Goal: Book appointment/travel/reservation

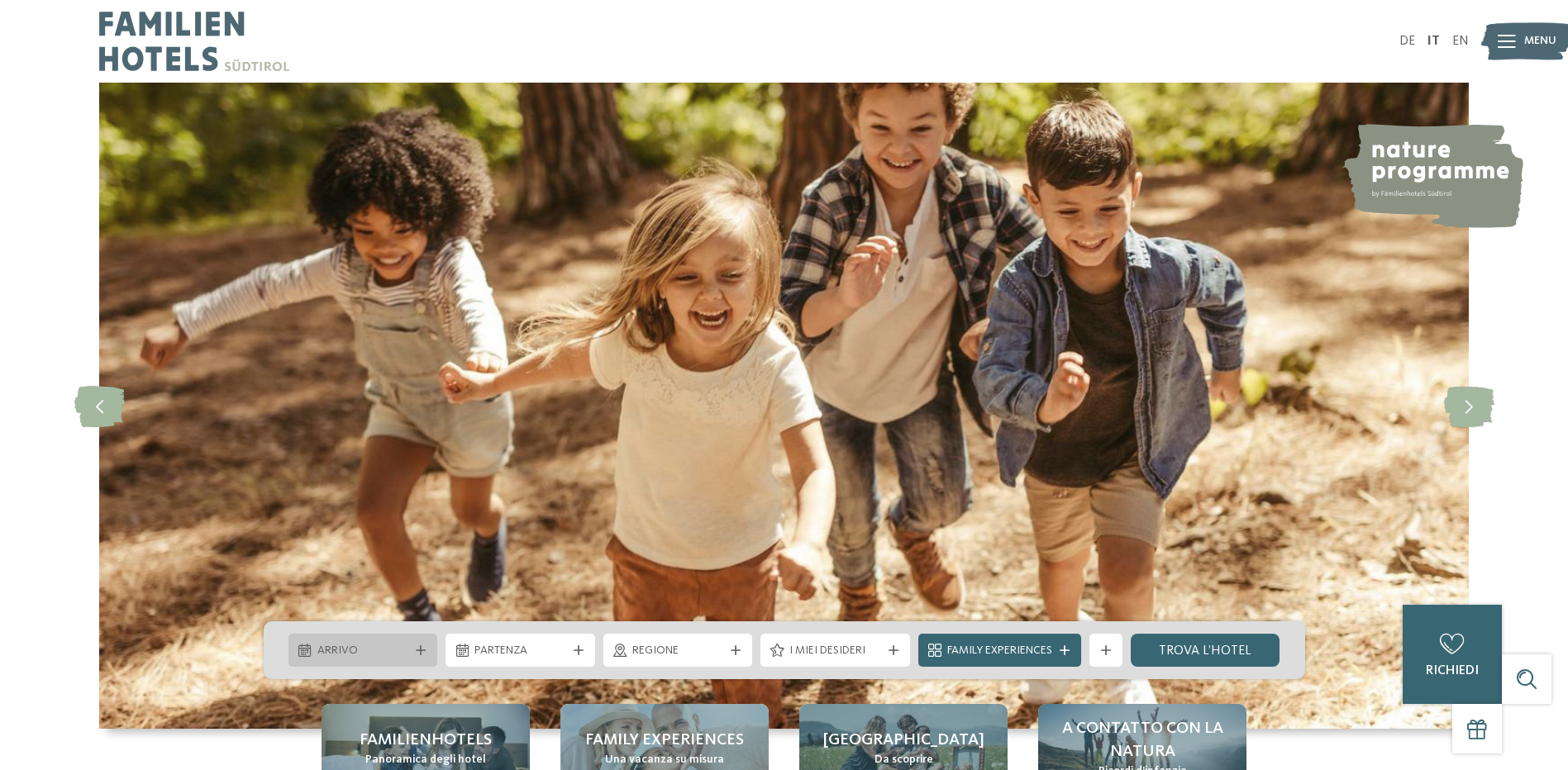
click at [420, 651] on icon at bounding box center [421, 651] width 10 height 10
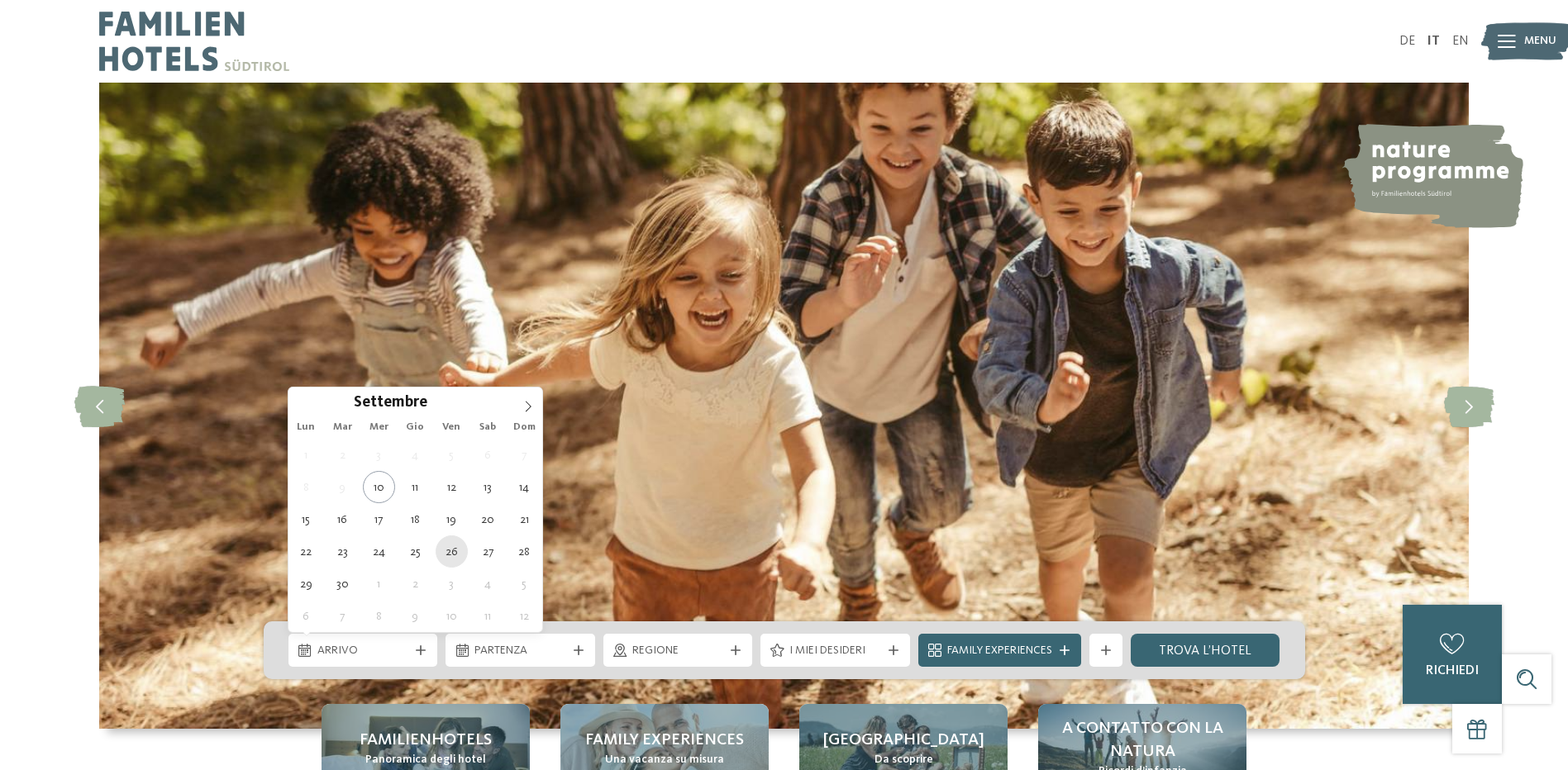
type div "[DATE]"
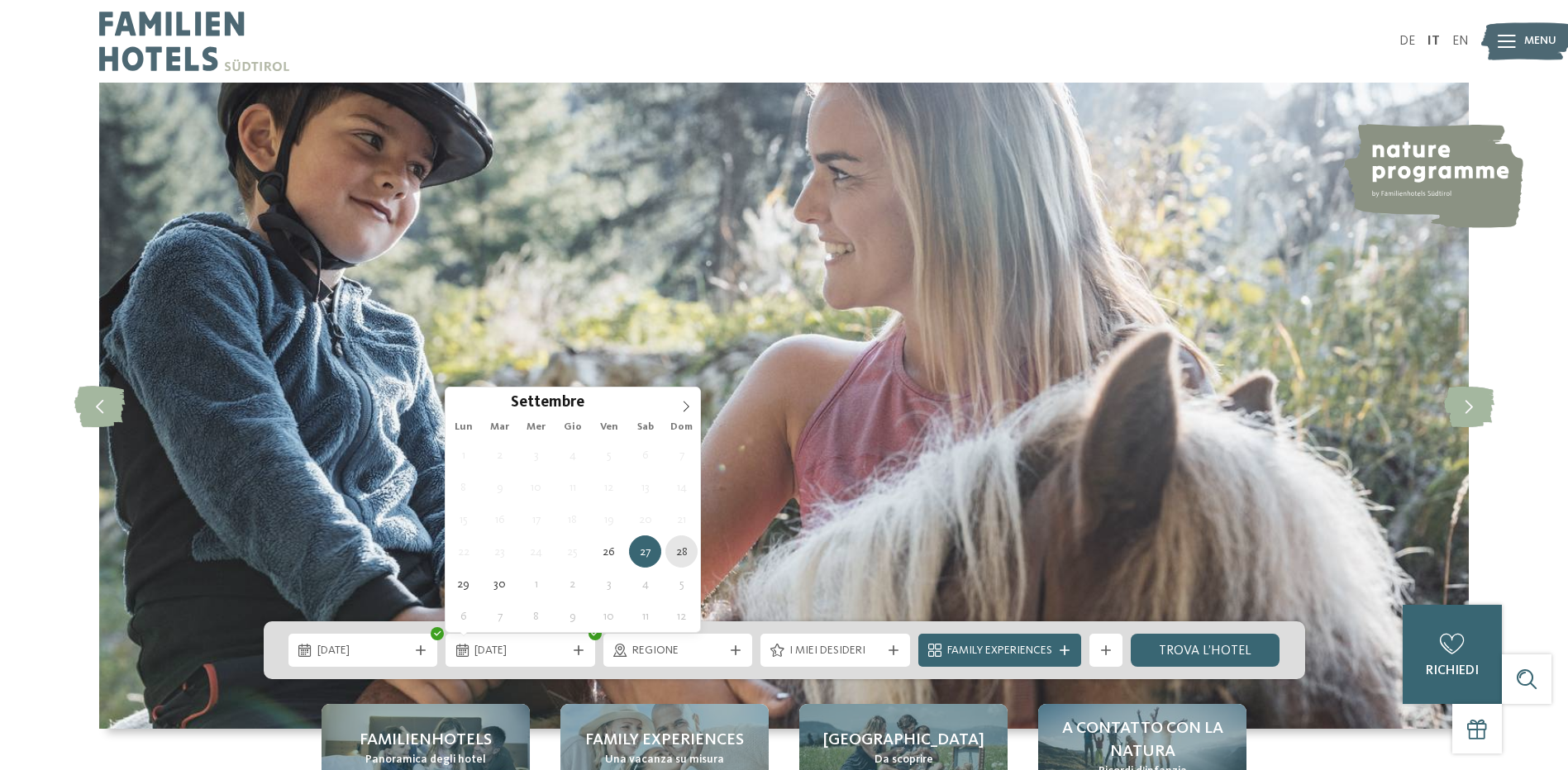
type div "[DATE]"
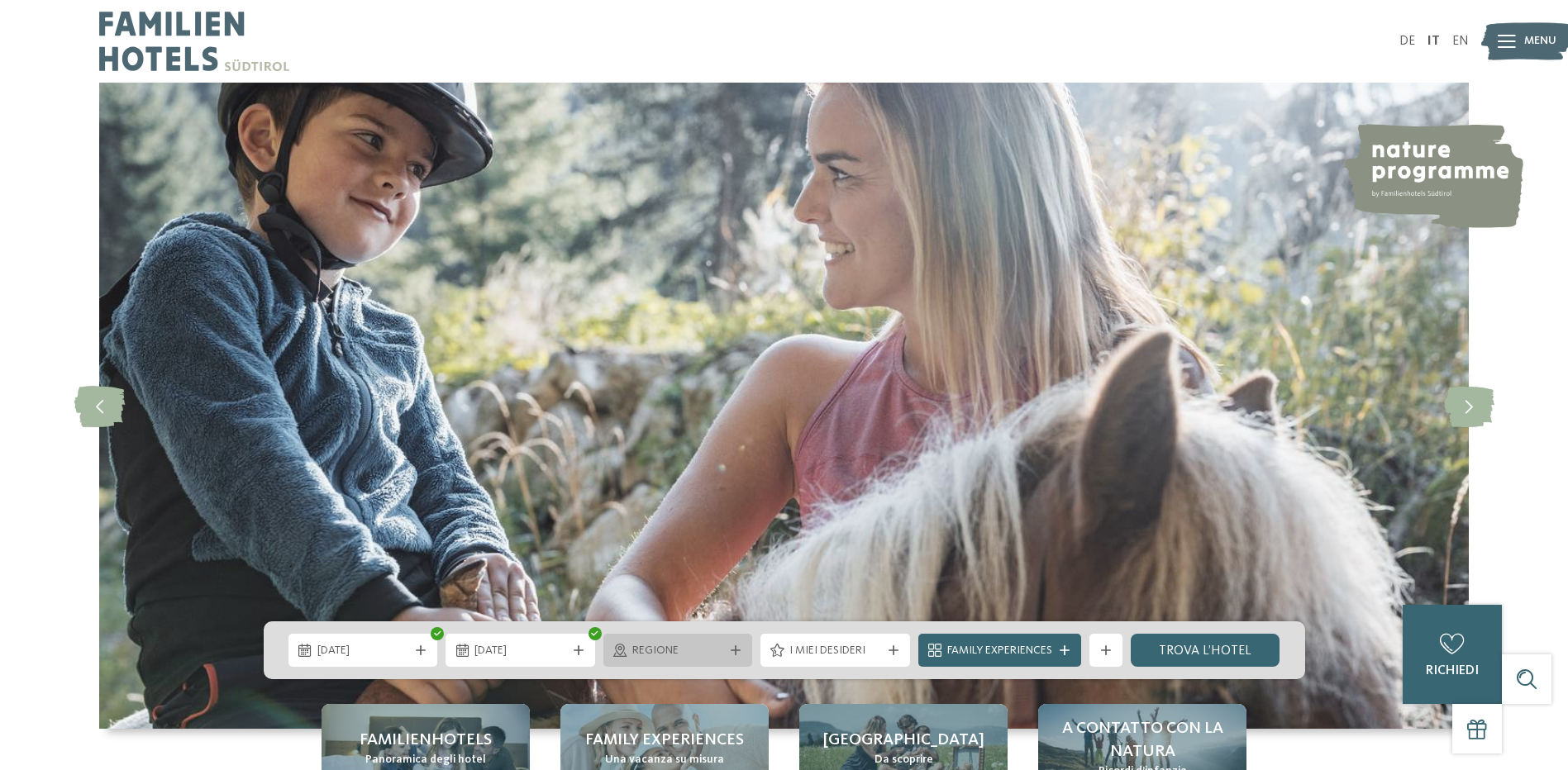
click at [737, 649] on icon at bounding box center [735, 651] width 10 height 10
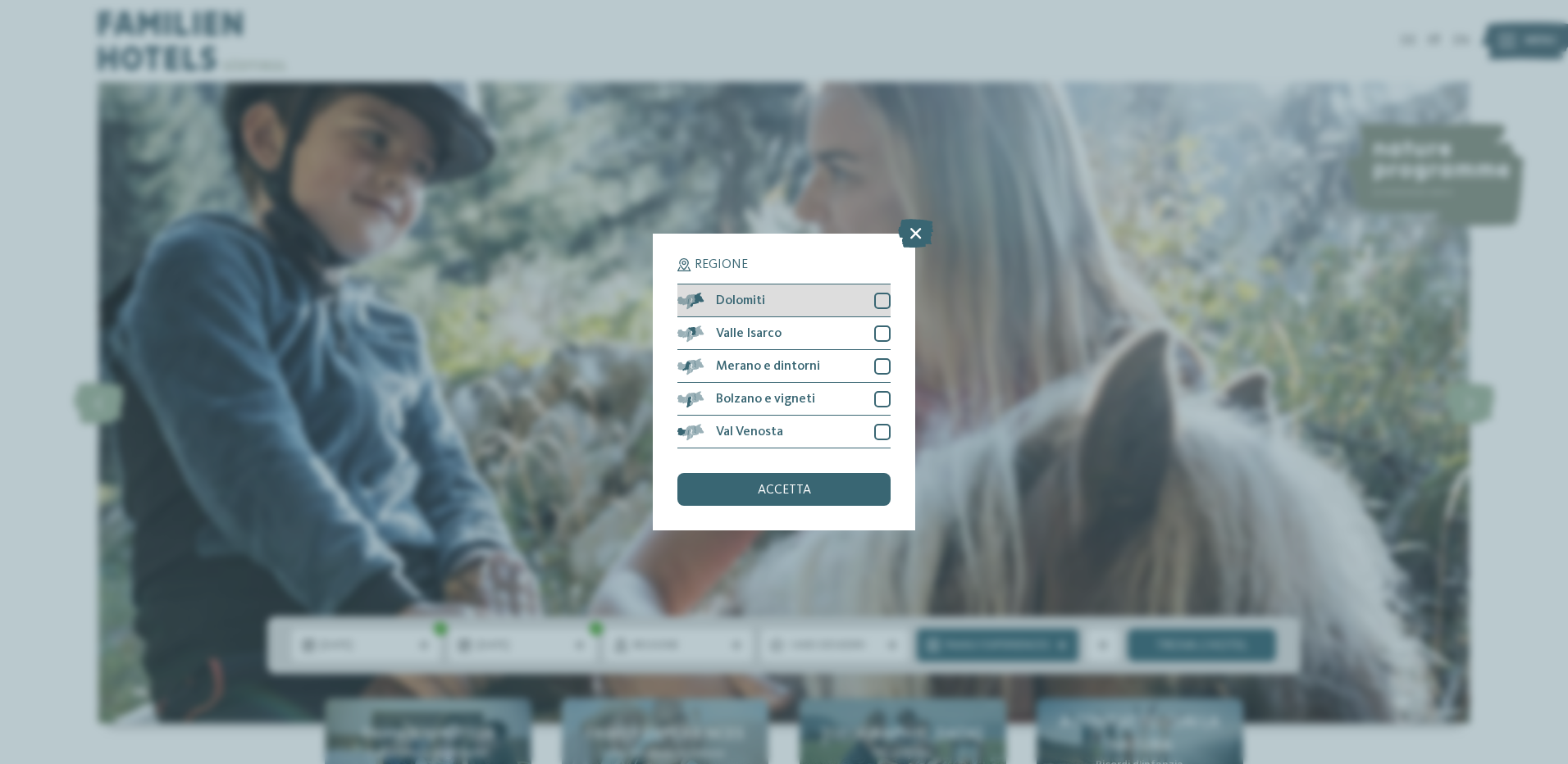
click at [881, 297] on div at bounding box center [883, 300] width 16 height 16
click at [910, 235] on icon at bounding box center [915, 234] width 36 height 29
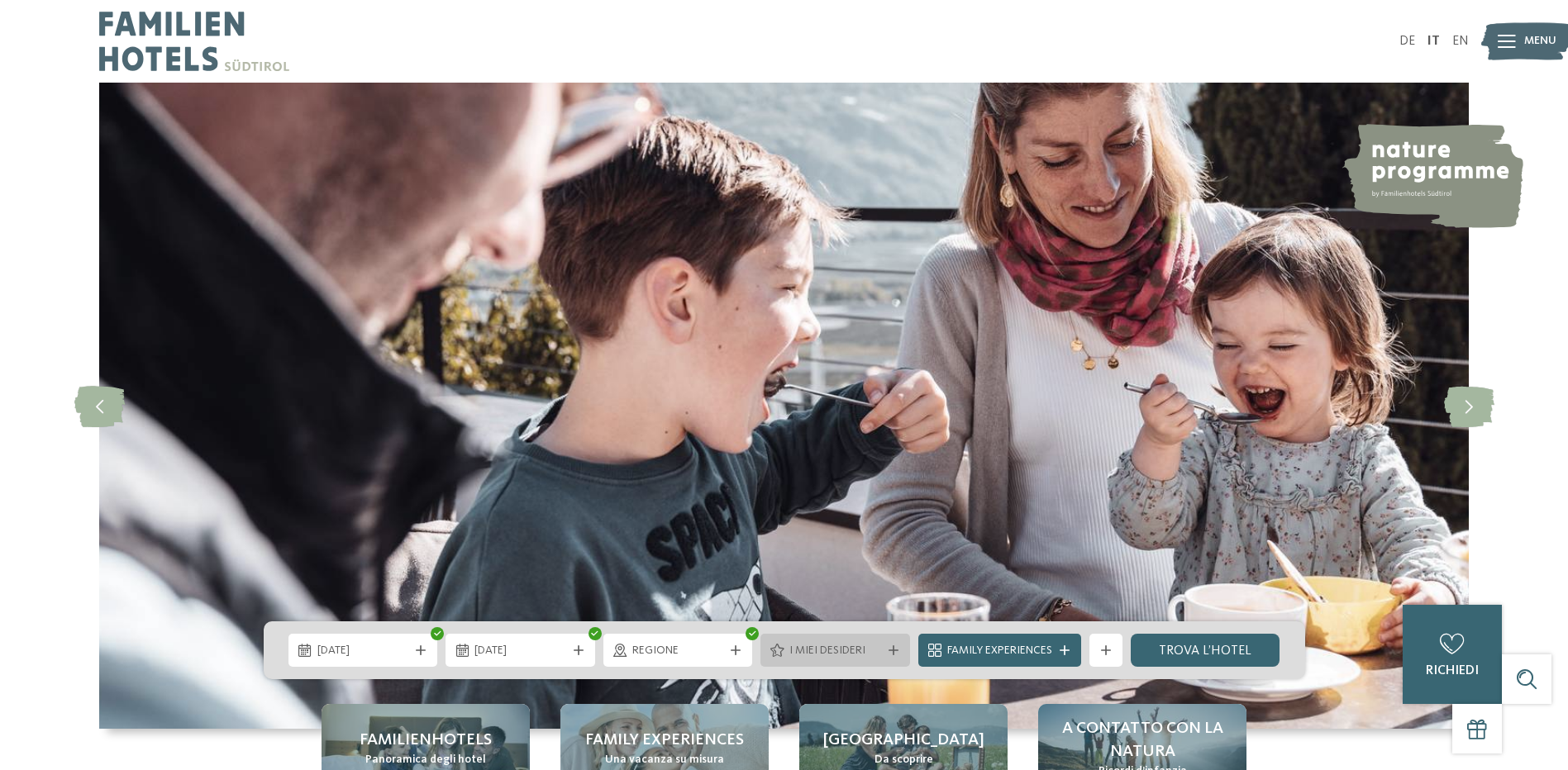
click at [893, 652] on icon at bounding box center [893, 651] width 10 height 10
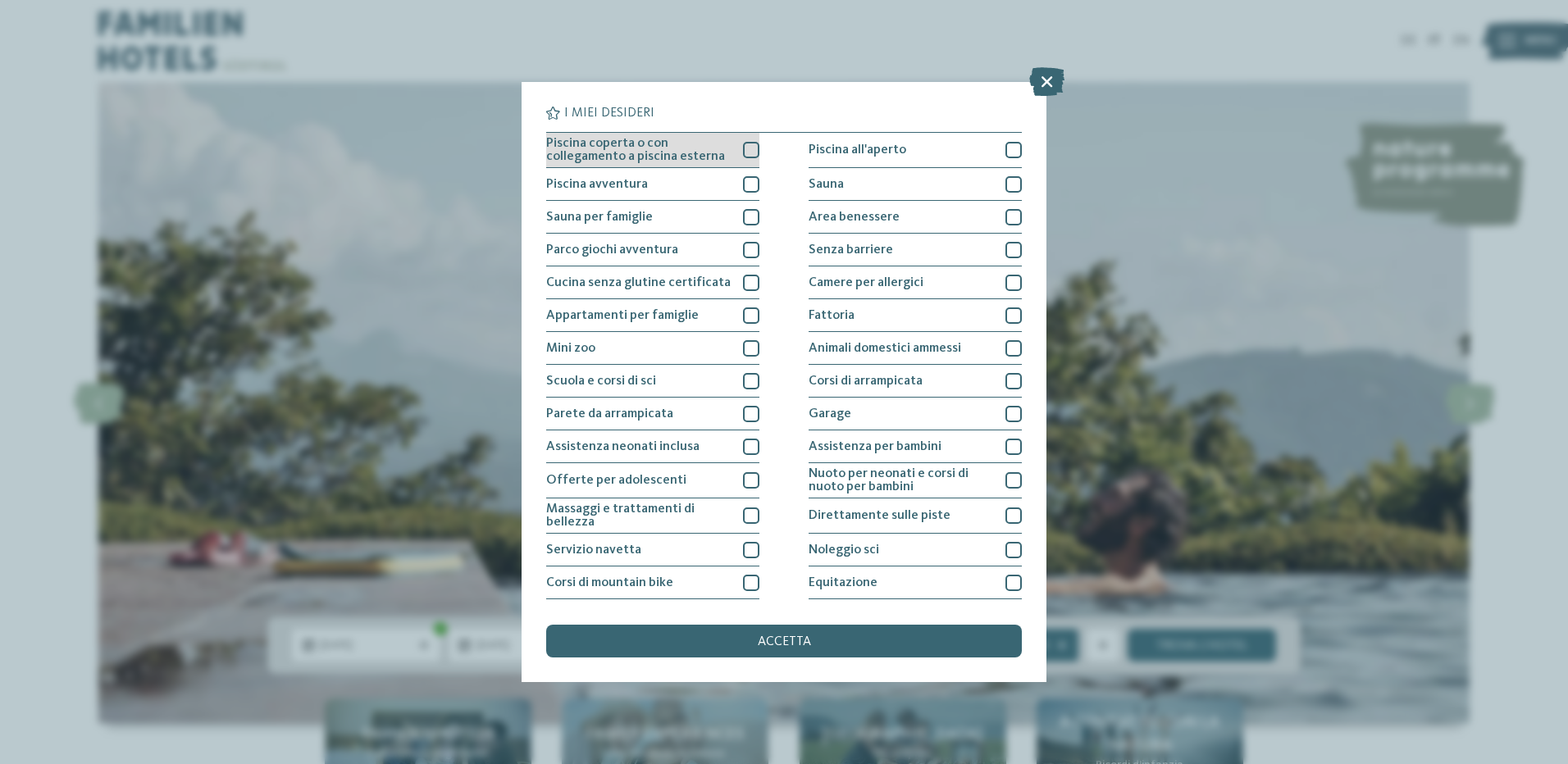
click at [749, 149] on div at bounding box center [751, 150] width 16 height 16
click at [750, 180] on div at bounding box center [751, 185] width 16 height 16
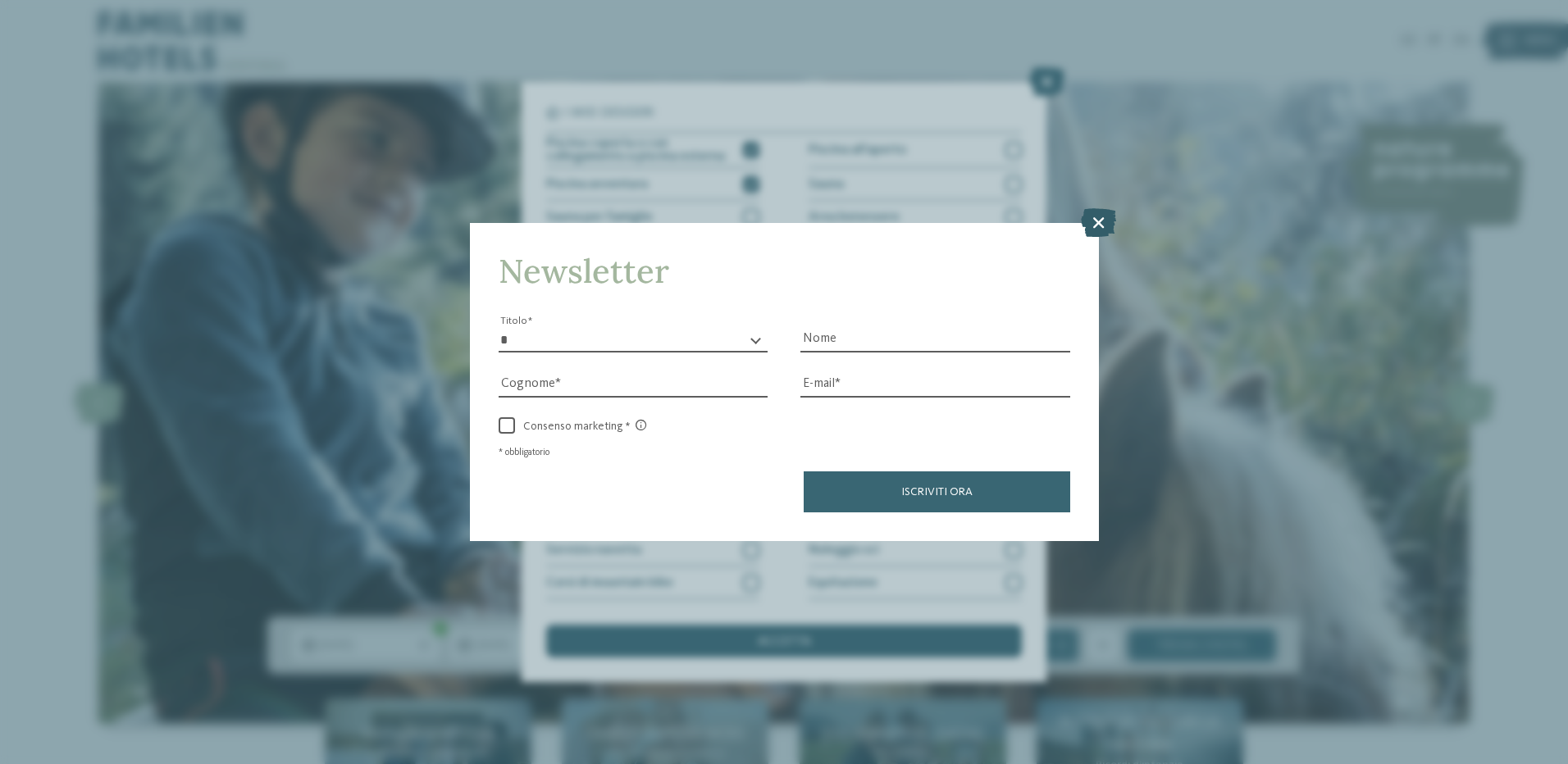
click at [1092, 220] on icon at bounding box center [1099, 222] width 36 height 29
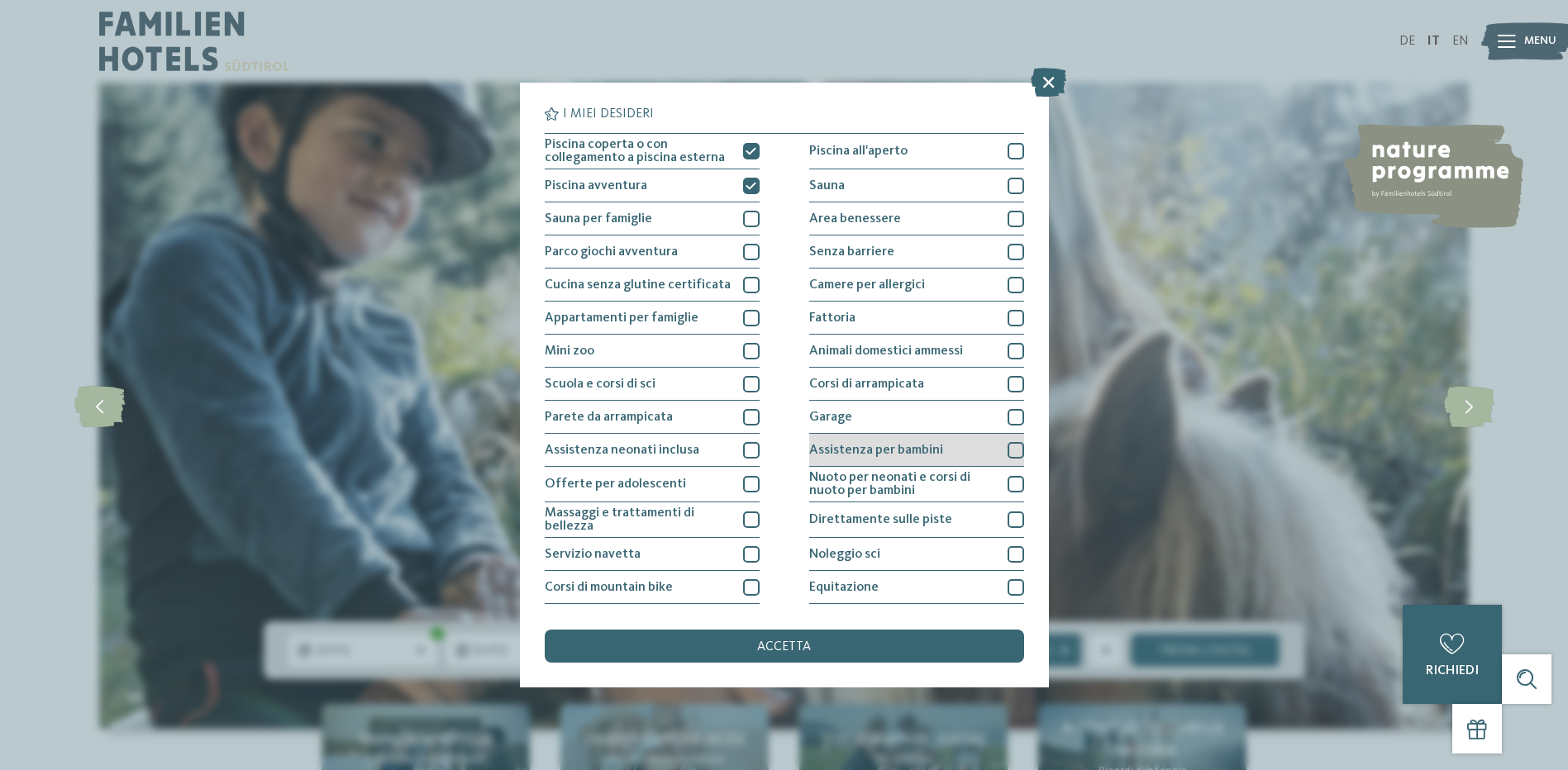
click at [1007, 455] on div at bounding box center [1015, 450] width 16 height 16
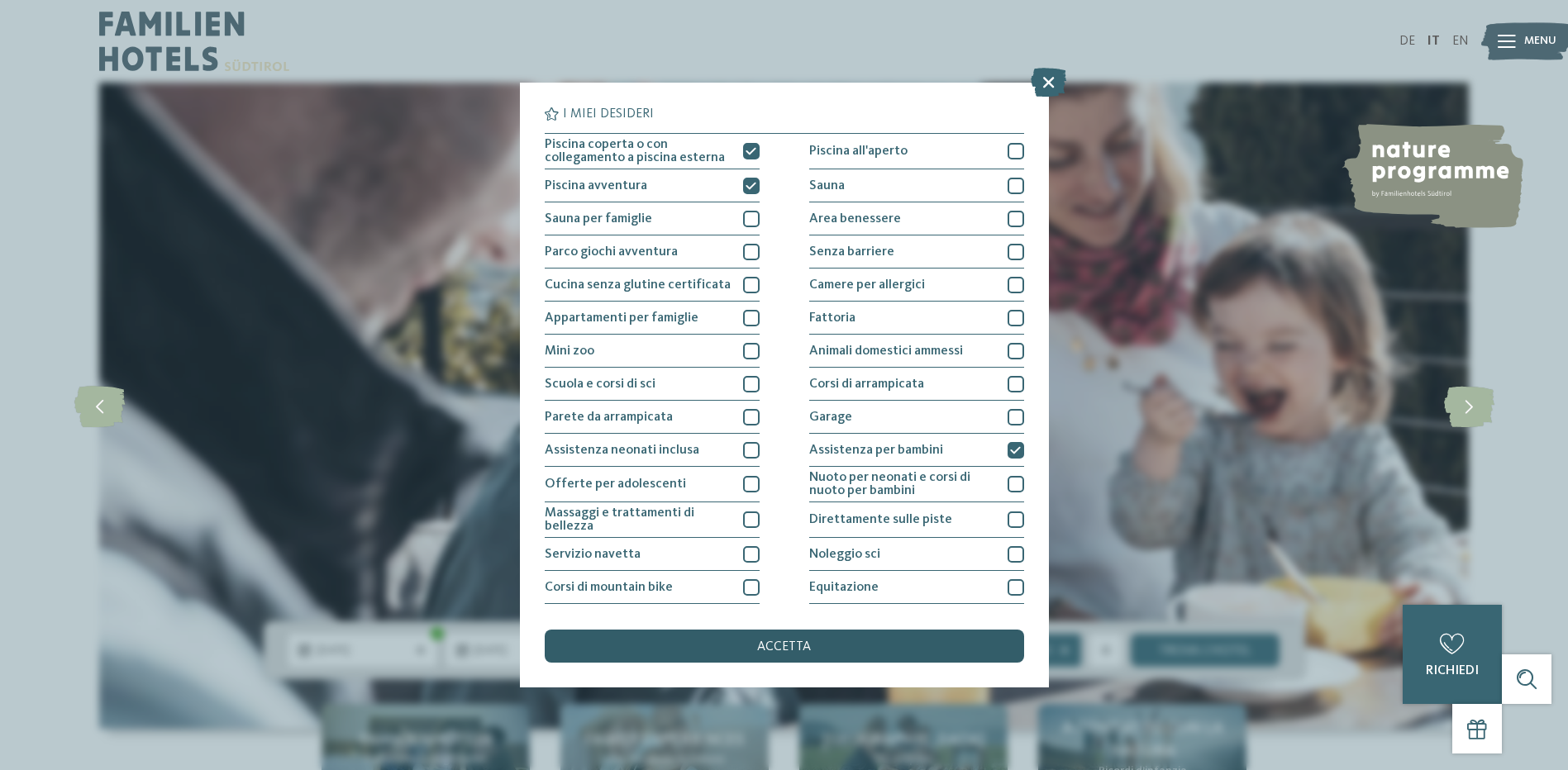
click at [776, 639] on div "accetta" at bounding box center [784, 646] width 480 height 33
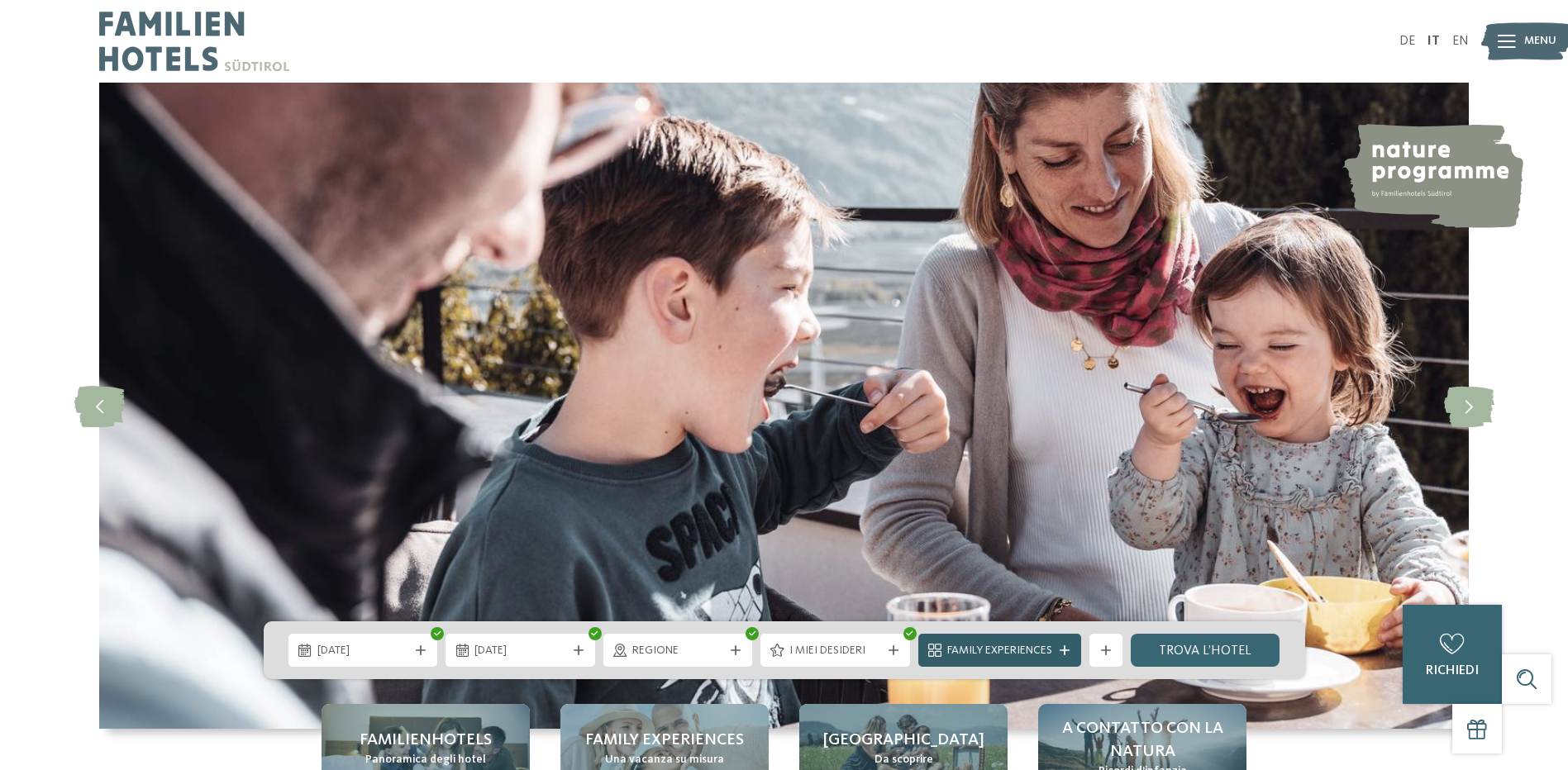
click at [1065, 648] on icon at bounding box center [1064, 651] width 10 height 10
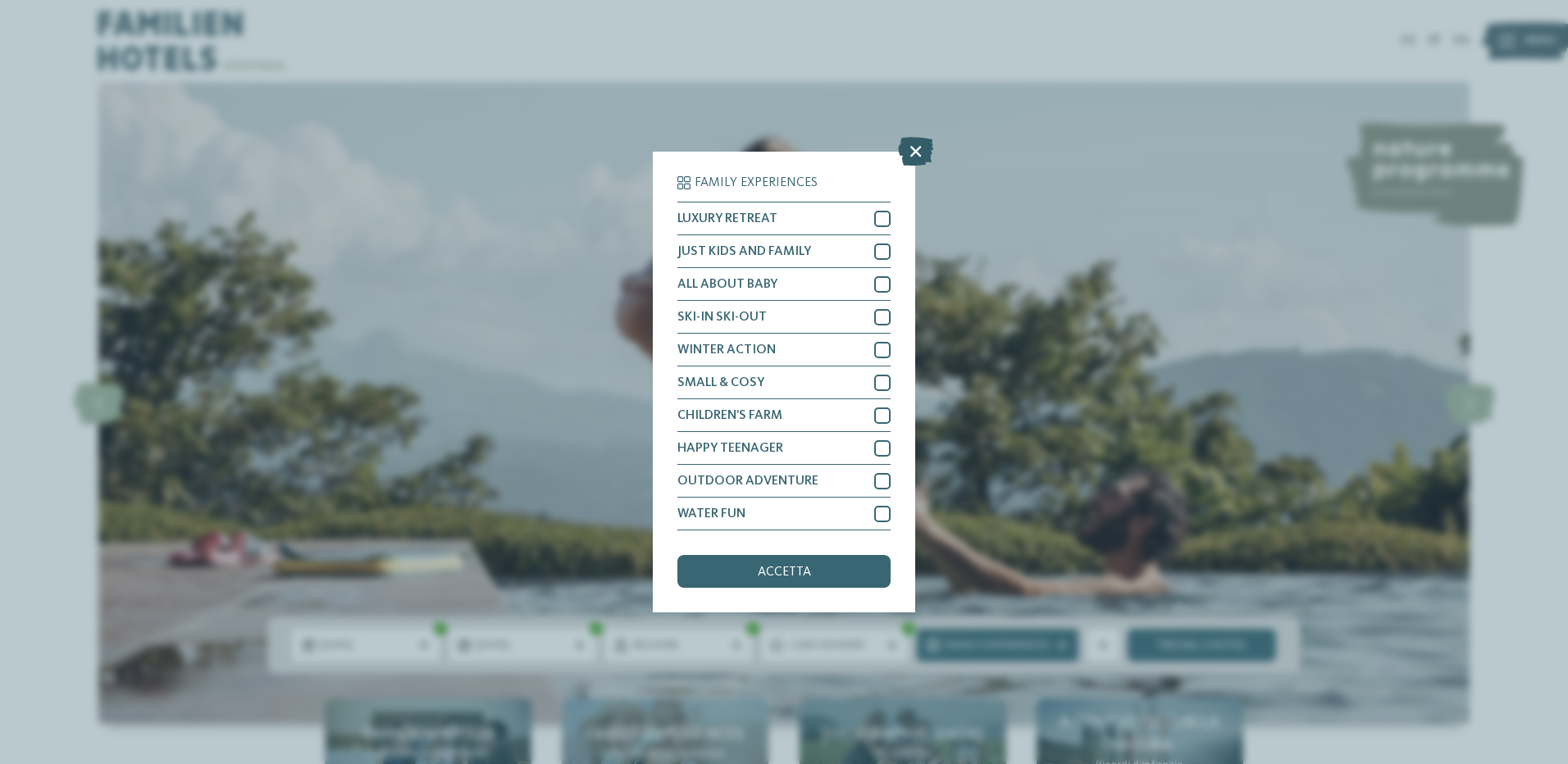
click at [916, 148] on icon at bounding box center [915, 152] width 36 height 29
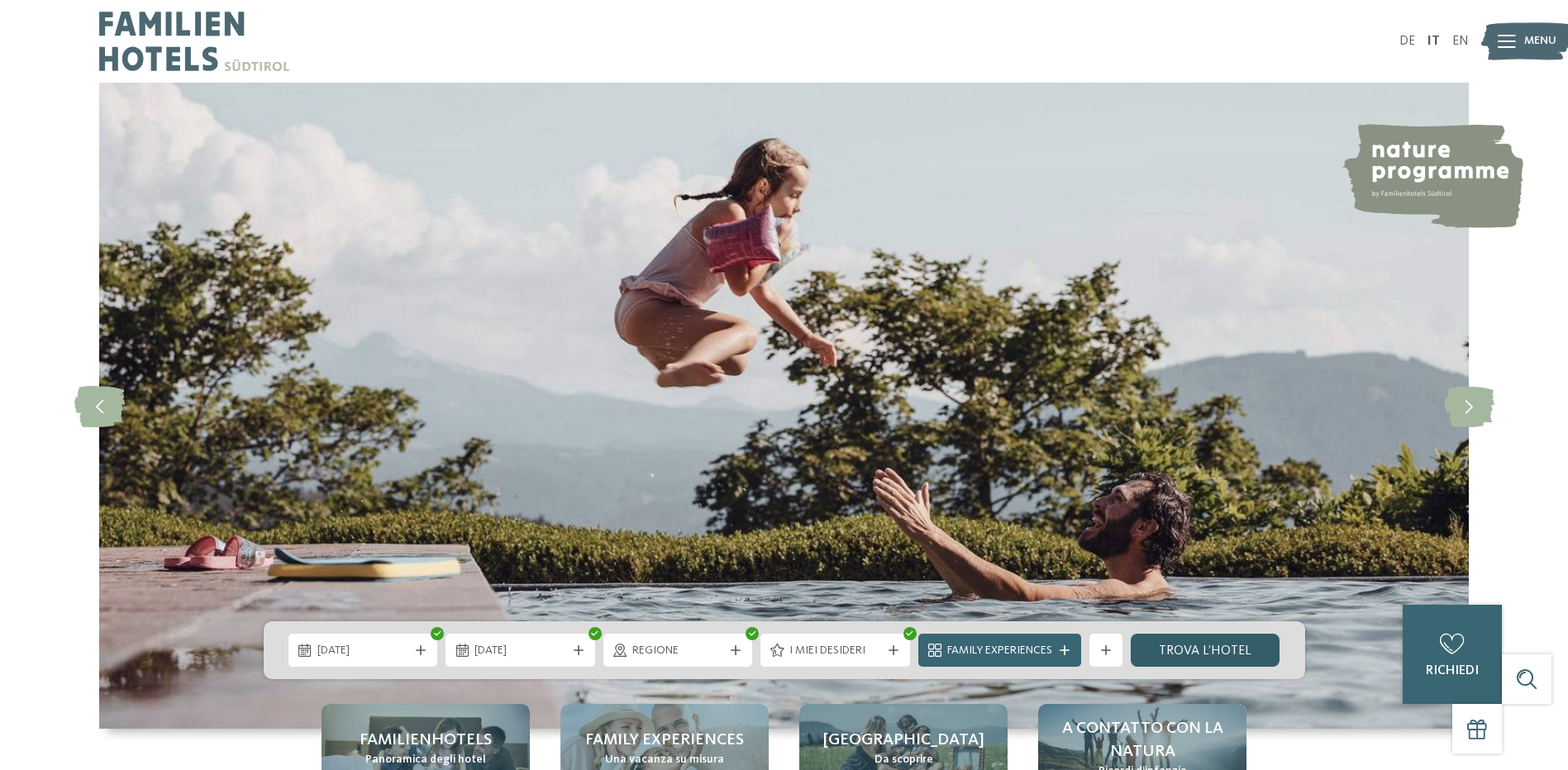
click at [1201, 655] on link "trova l’hotel" at bounding box center [1206, 651] width 150 height 33
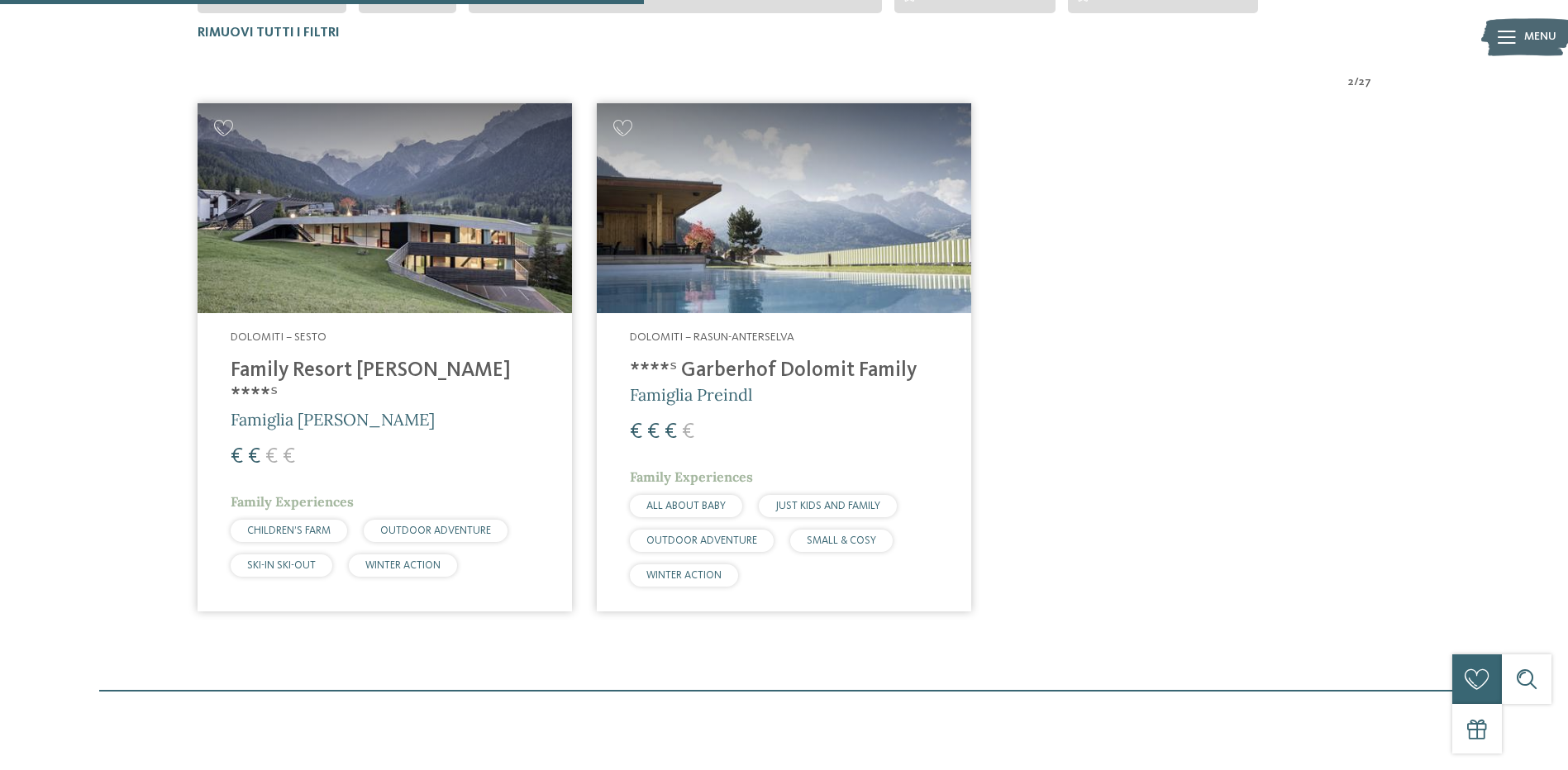
click at [331, 367] on h4 "Family Resort [PERSON_NAME] ****ˢ" at bounding box center [385, 383] width 308 height 49
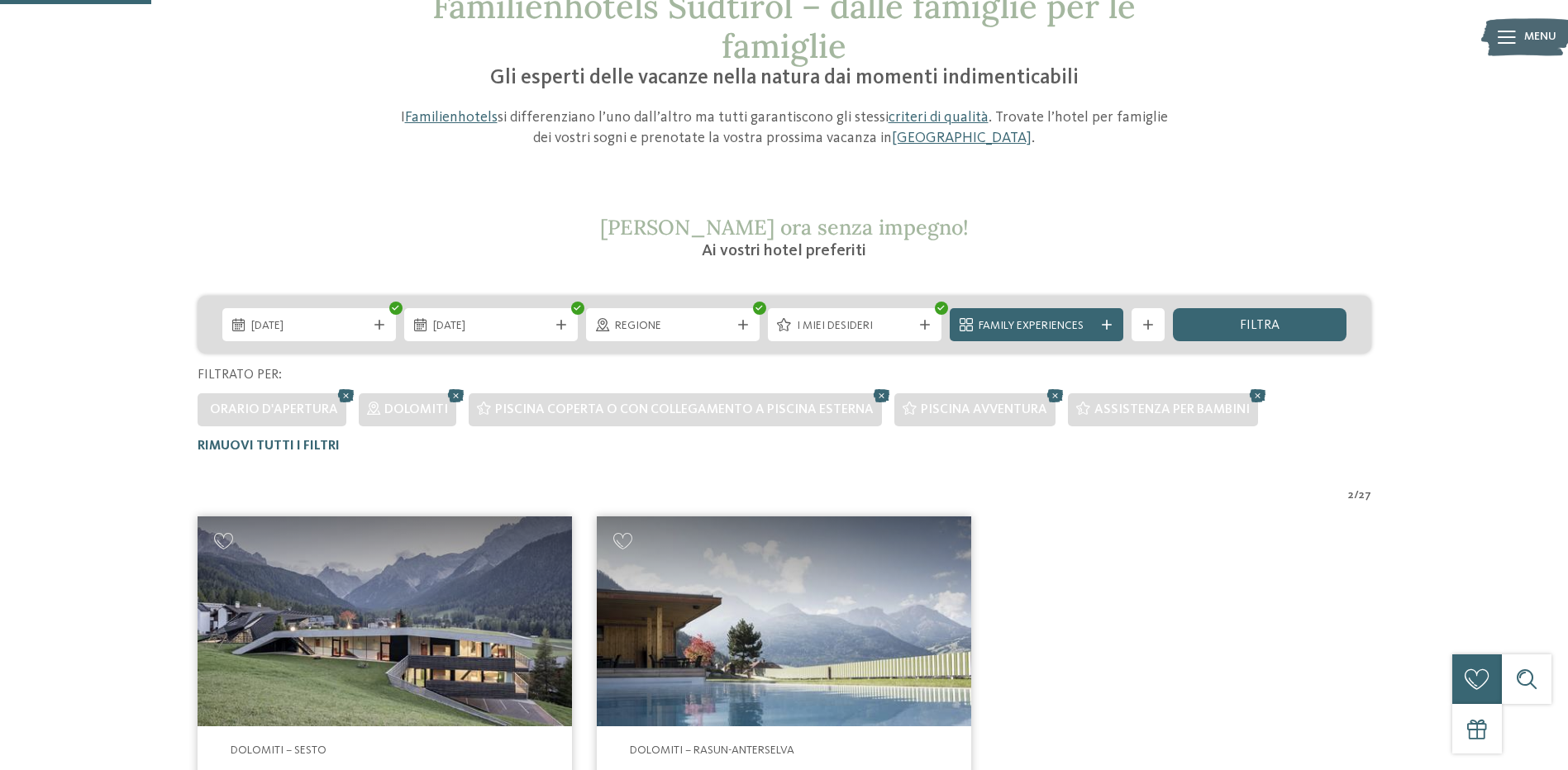
scroll to position [377, 0]
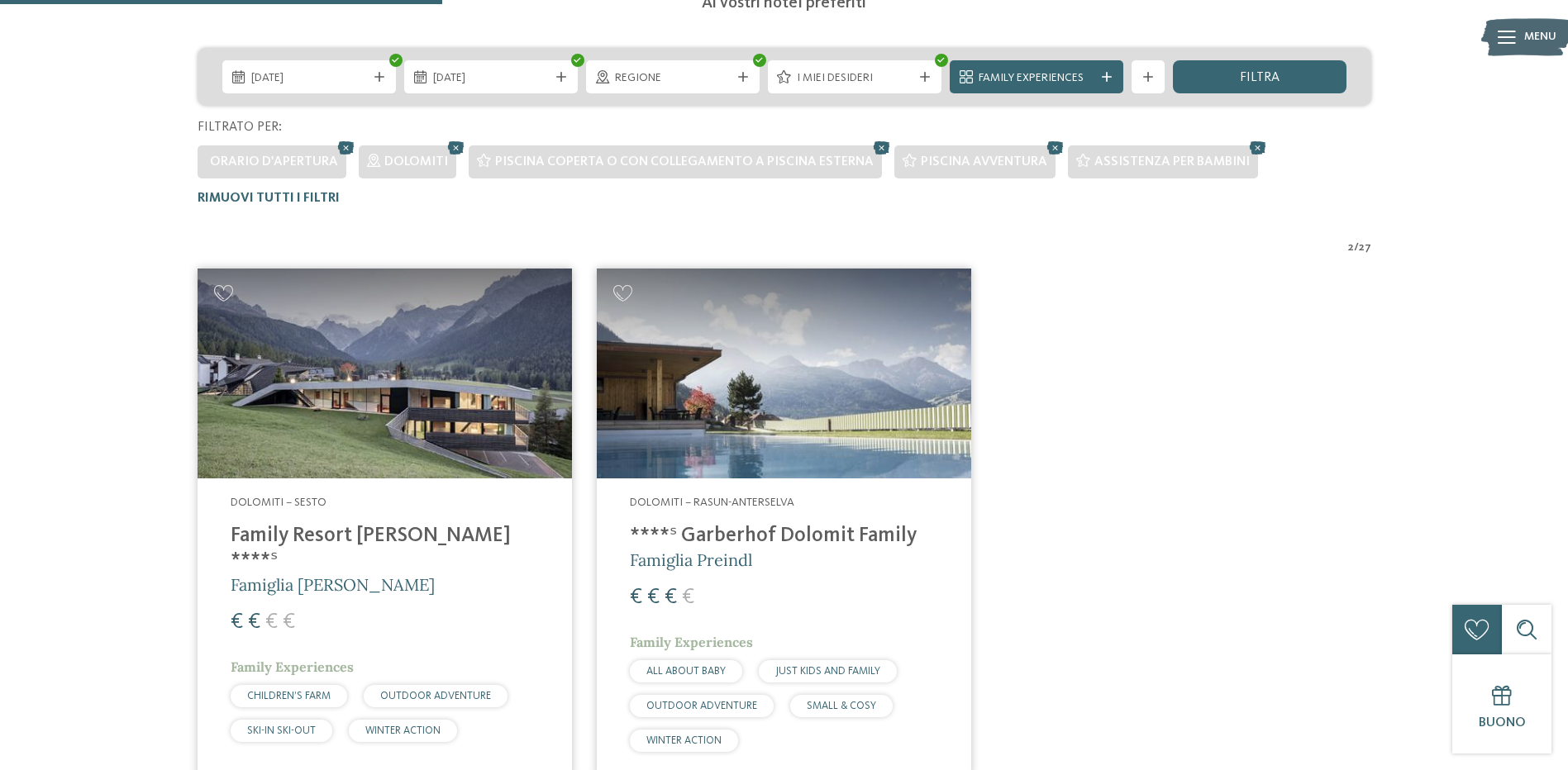
click at [802, 531] on h4 "****ˢ Garberhof Dolomit Family" at bounding box center [784, 536] width 308 height 25
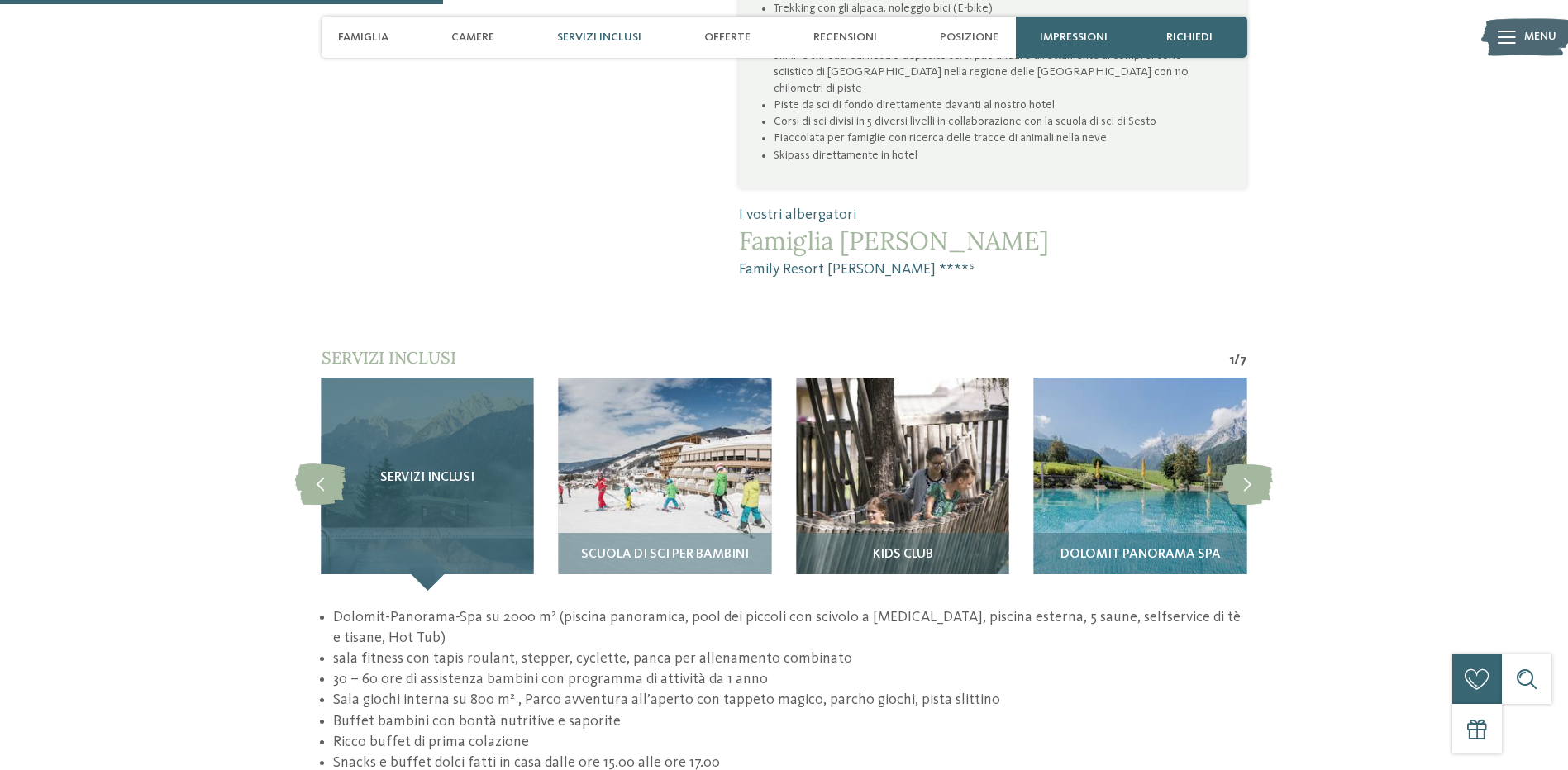
scroll to position [1405, 0]
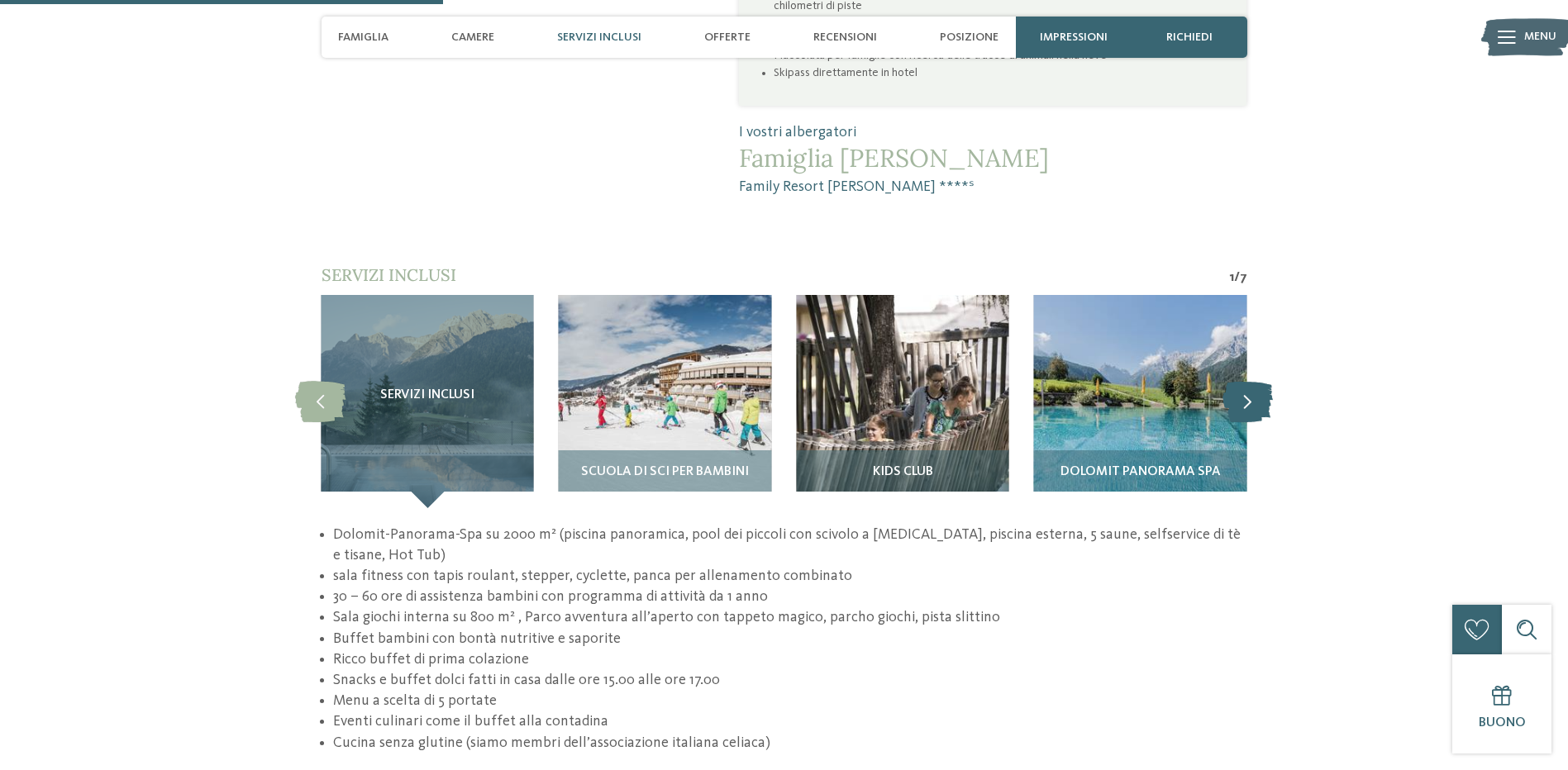
click at [1260, 381] on icon at bounding box center [1248, 402] width 50 height 41
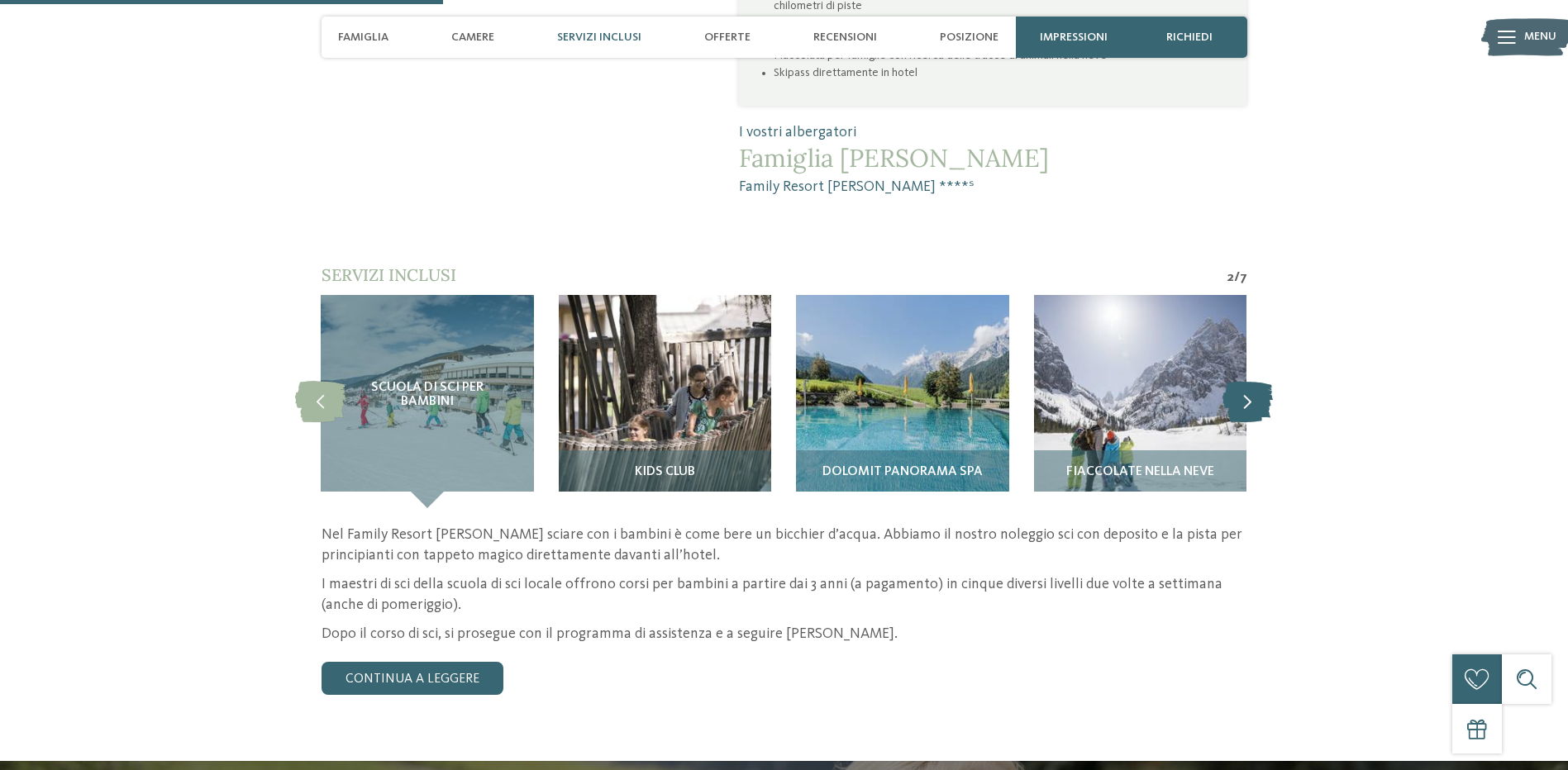
click at [1260, 381] on icon at bounding box center [1248, 402] width 50 height 41
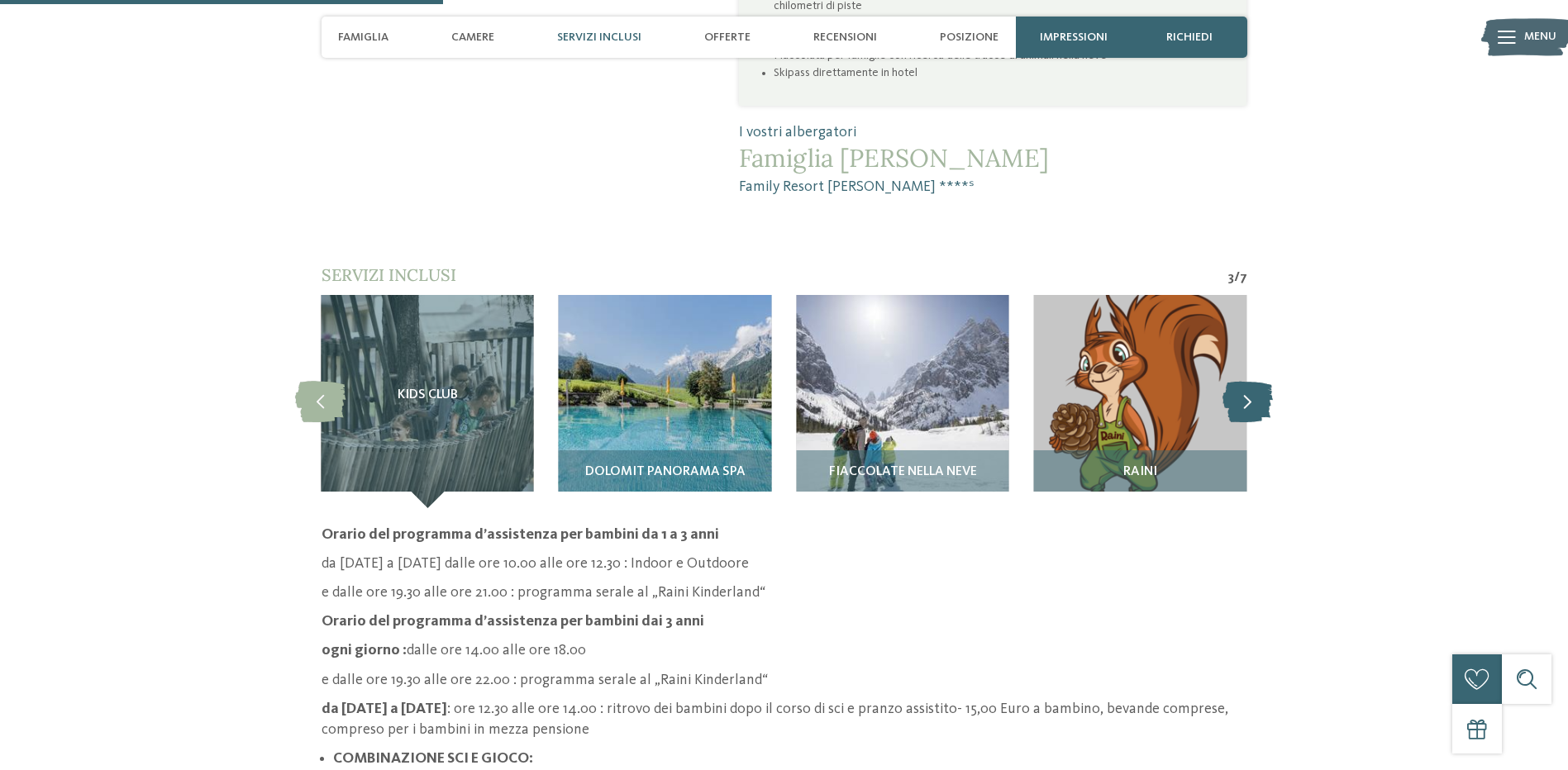
click at [1260, 381] on icon at bounding box center [1248, 402] width 50 height 41
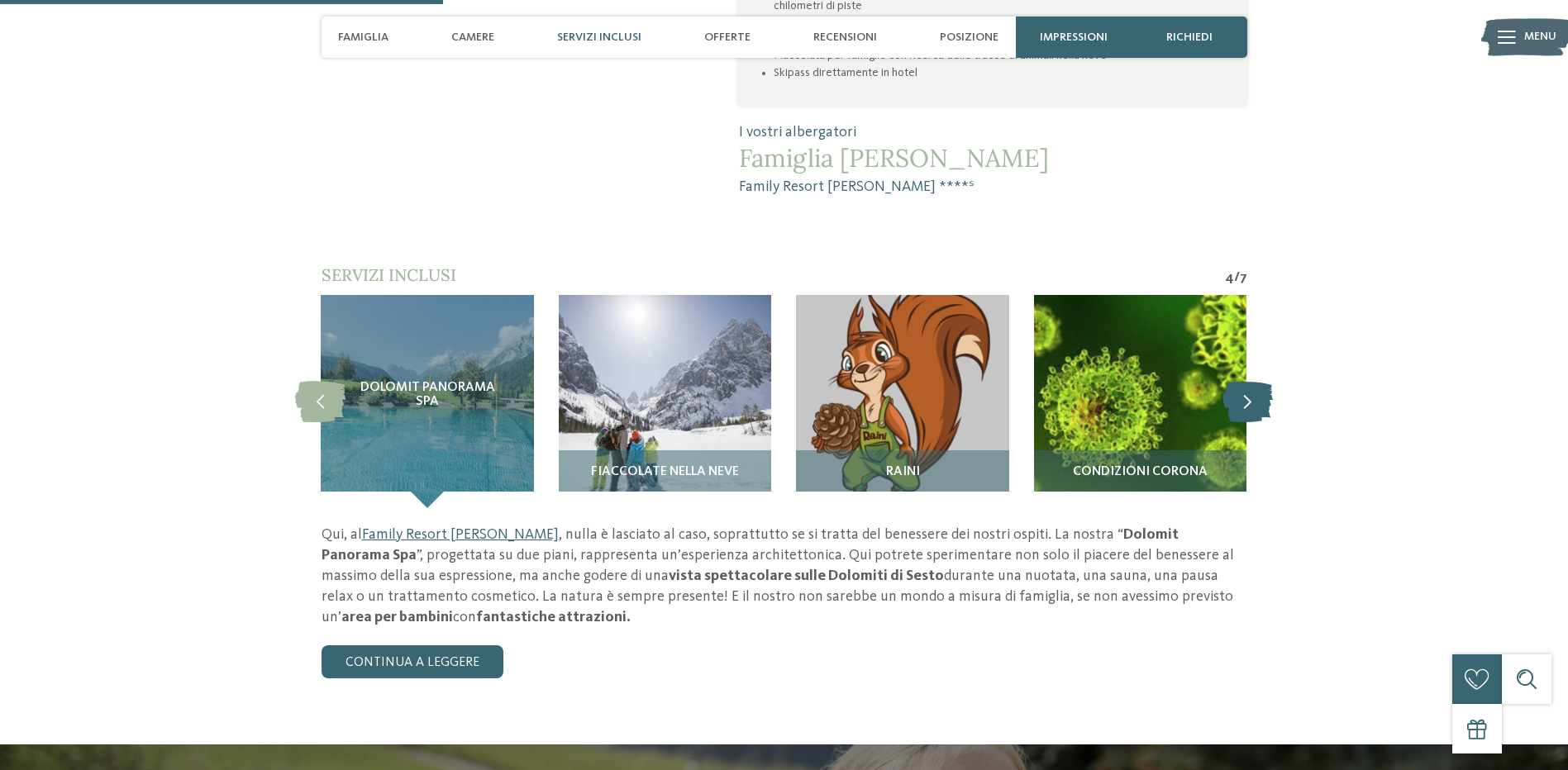
click at [1260, 381] on icon at bounding box center [1248, 402] width 50 height 41
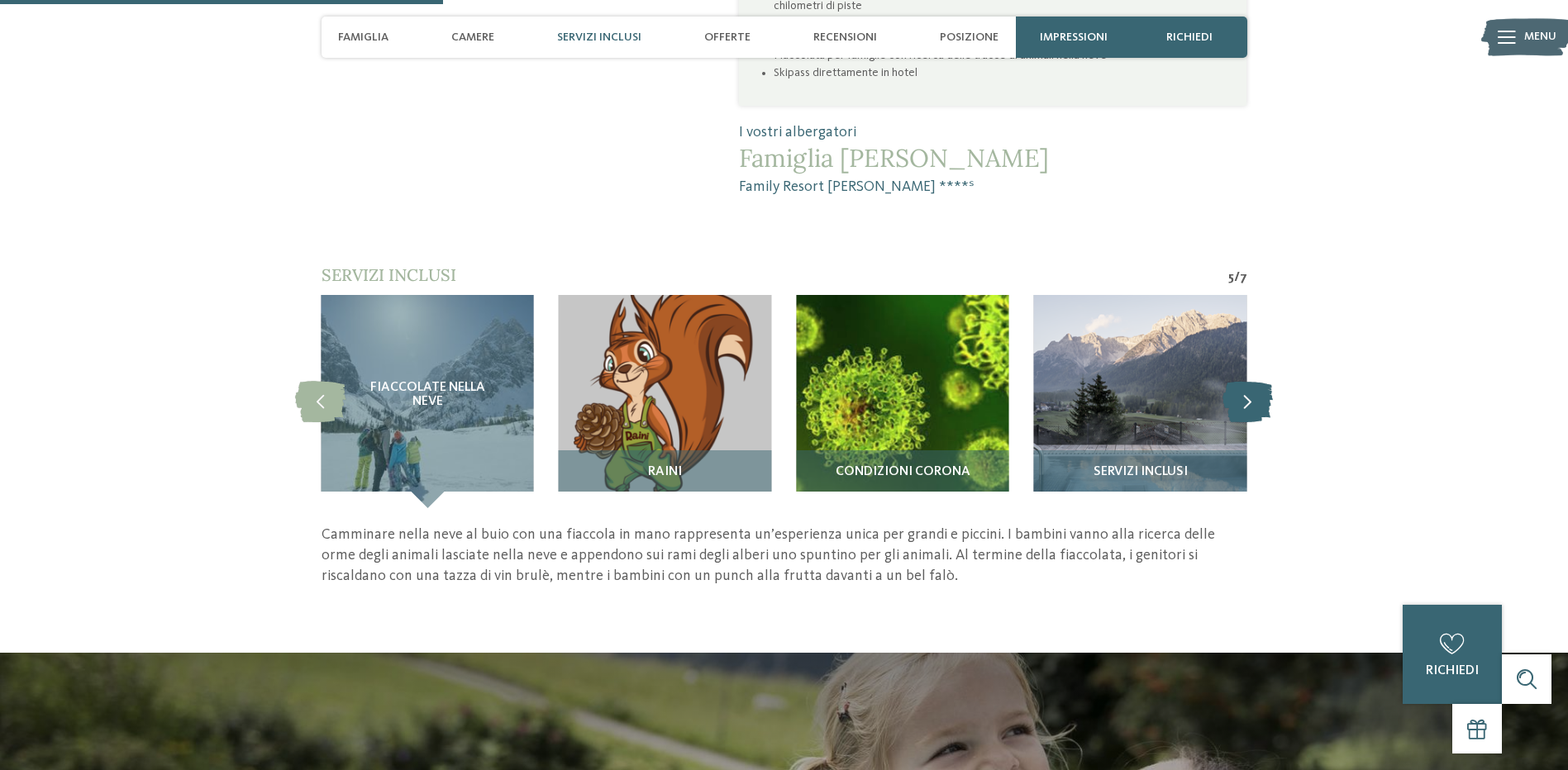
click at [1260, 381] on icon at bounding box center [1248, 402] width 50 height 41
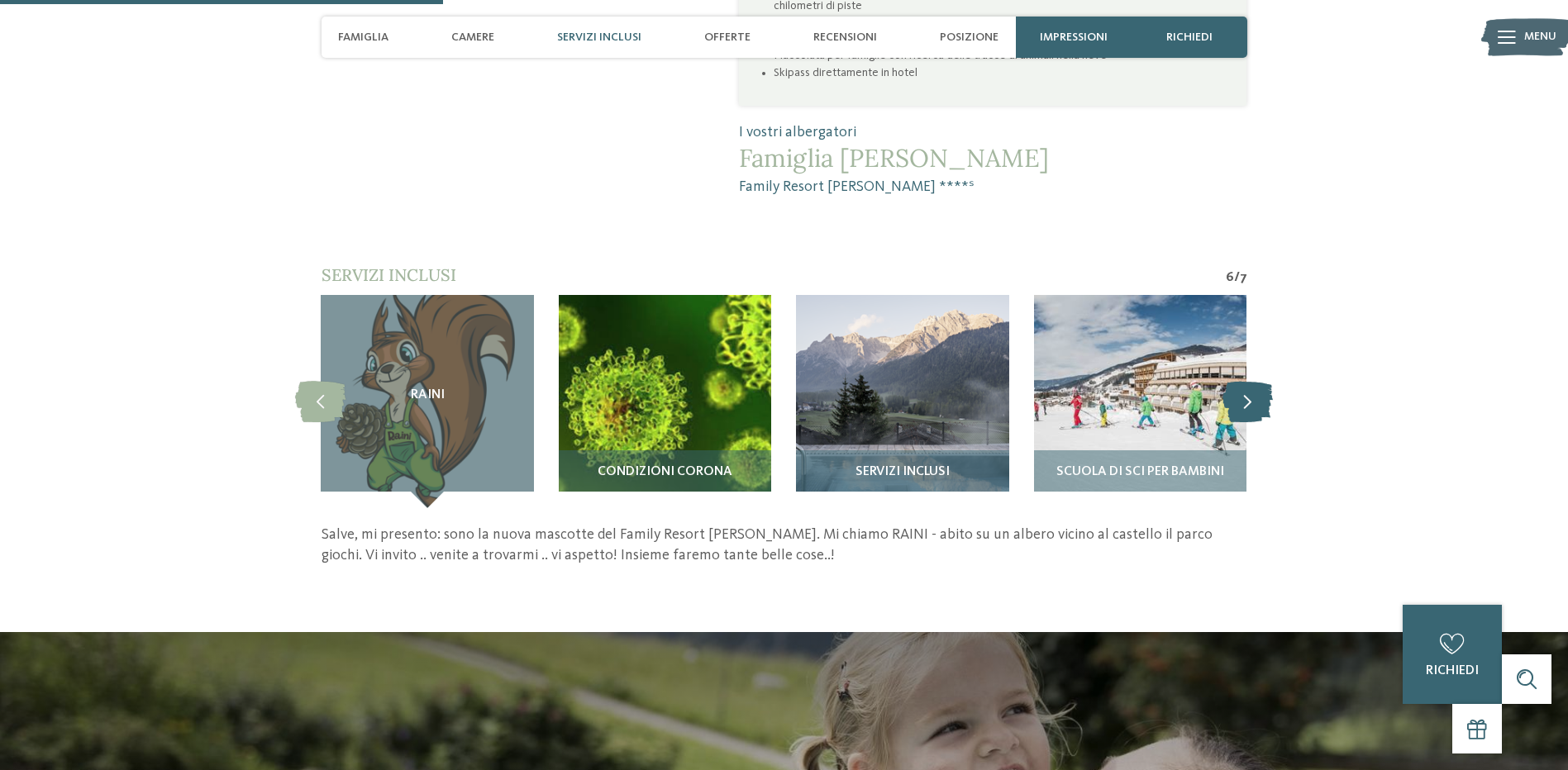
click at [1260, 381] on icon at bounding box center [1248, 402] width 50 height 41
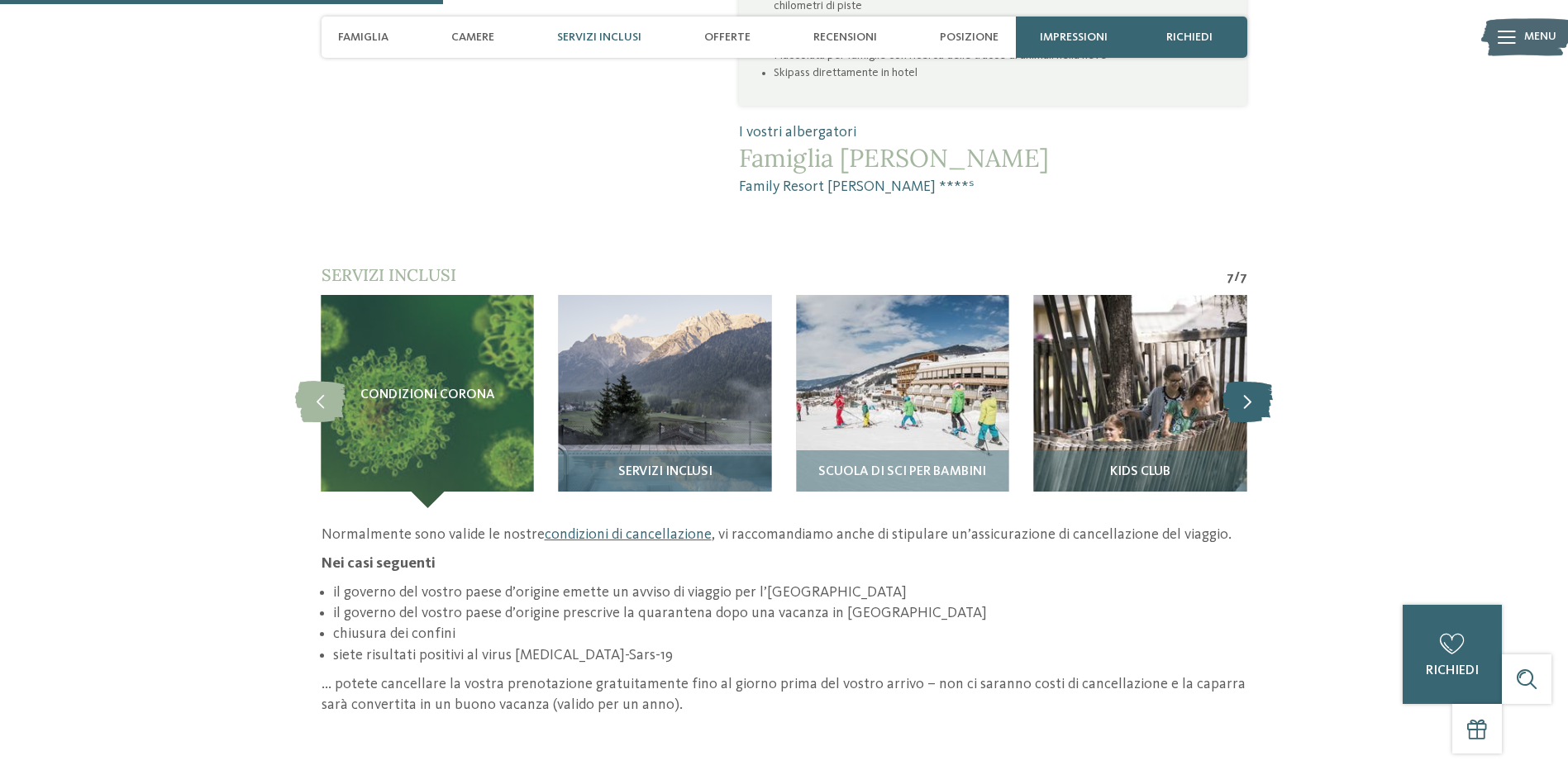
click at [1260, 381] on icon at bounding box center [1248, 402] width 50 height 41
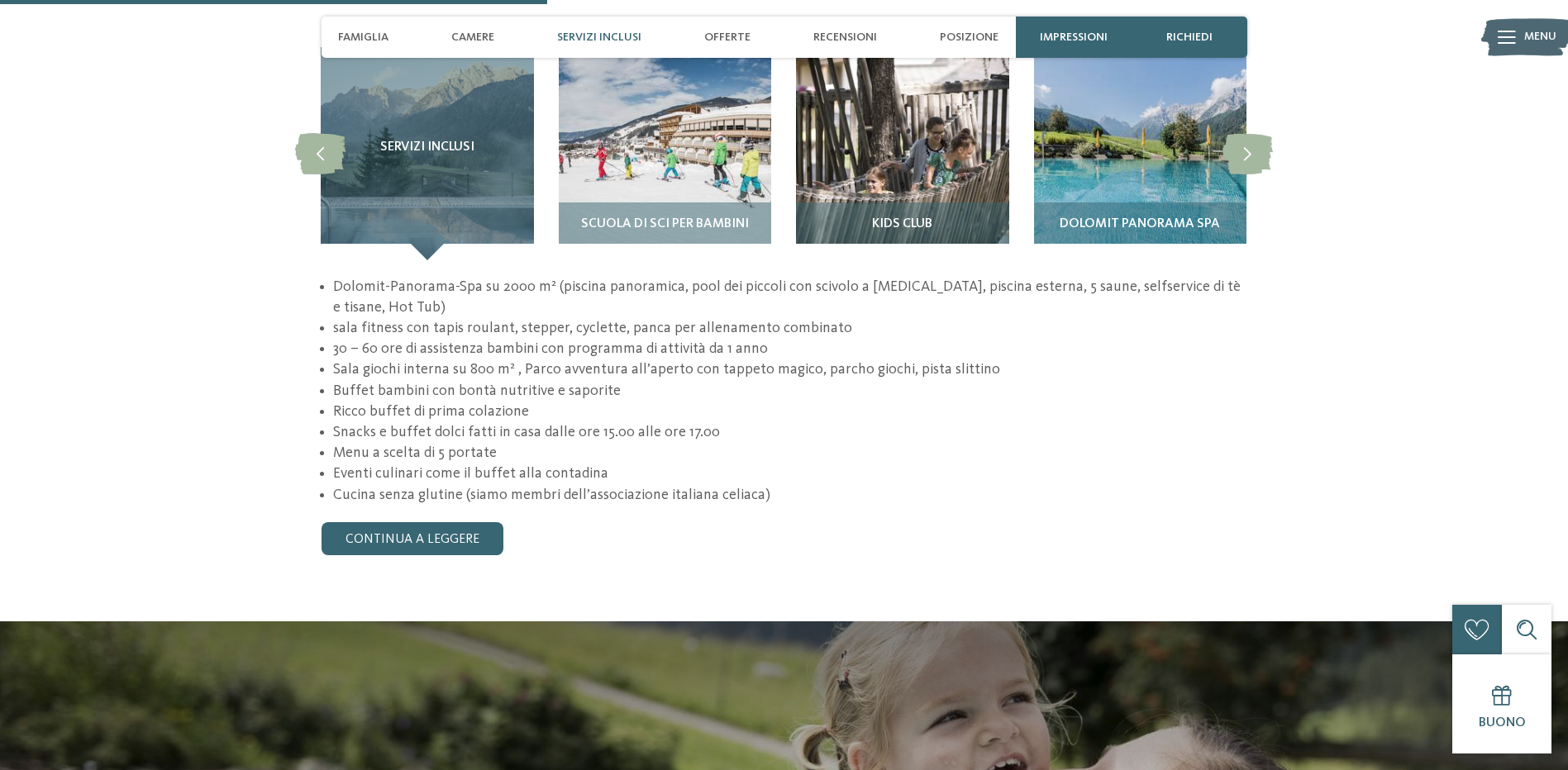
scroll to position [1736, 0]
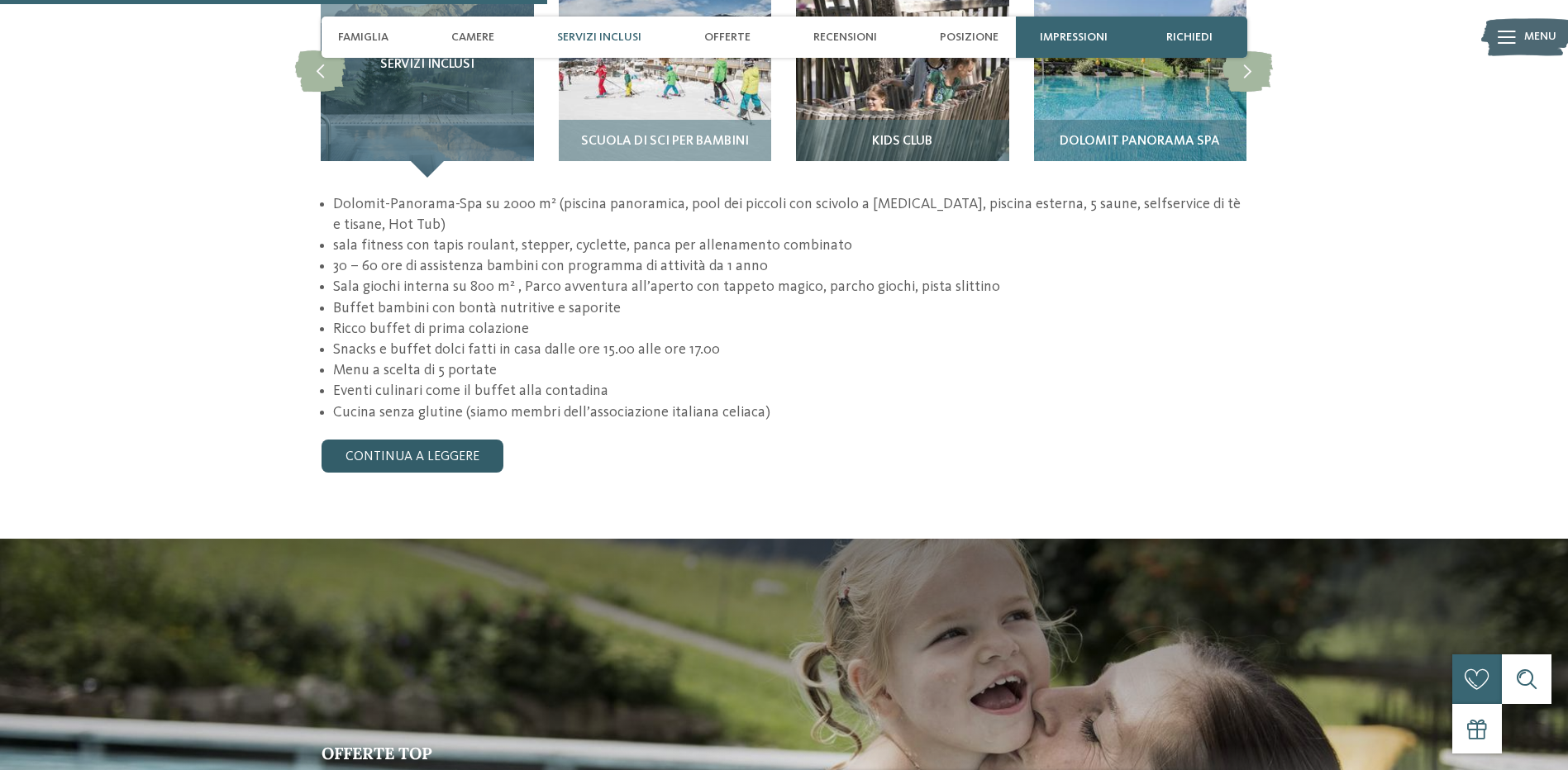
click at [400, 439] on link "continua a leggere" at bounding box center [412, 456] width 182 height 33
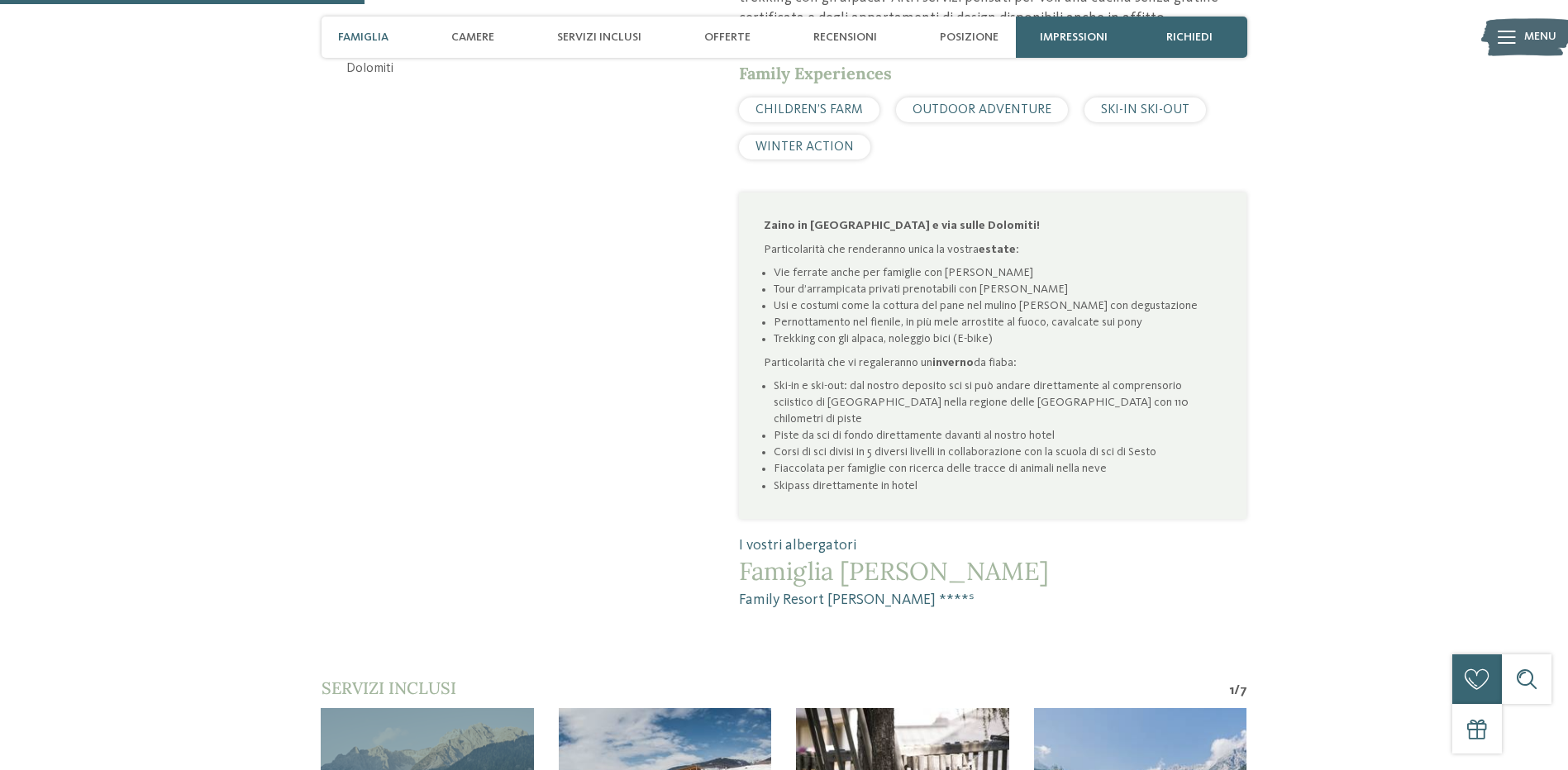
scroll to position [1157, 0]
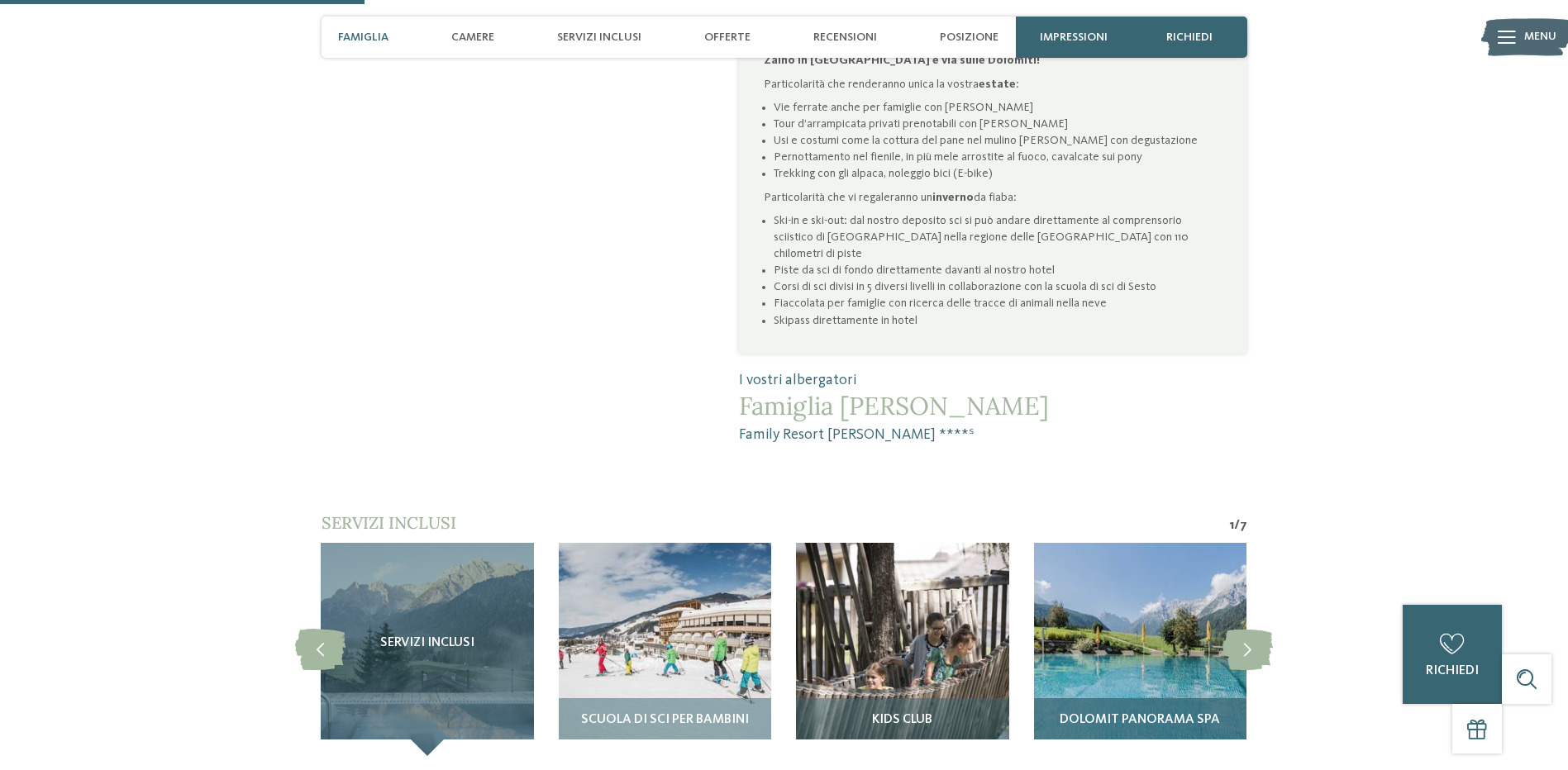
click at [1101, 607] on img at bounding box center [1140, 649] width 212 height 212
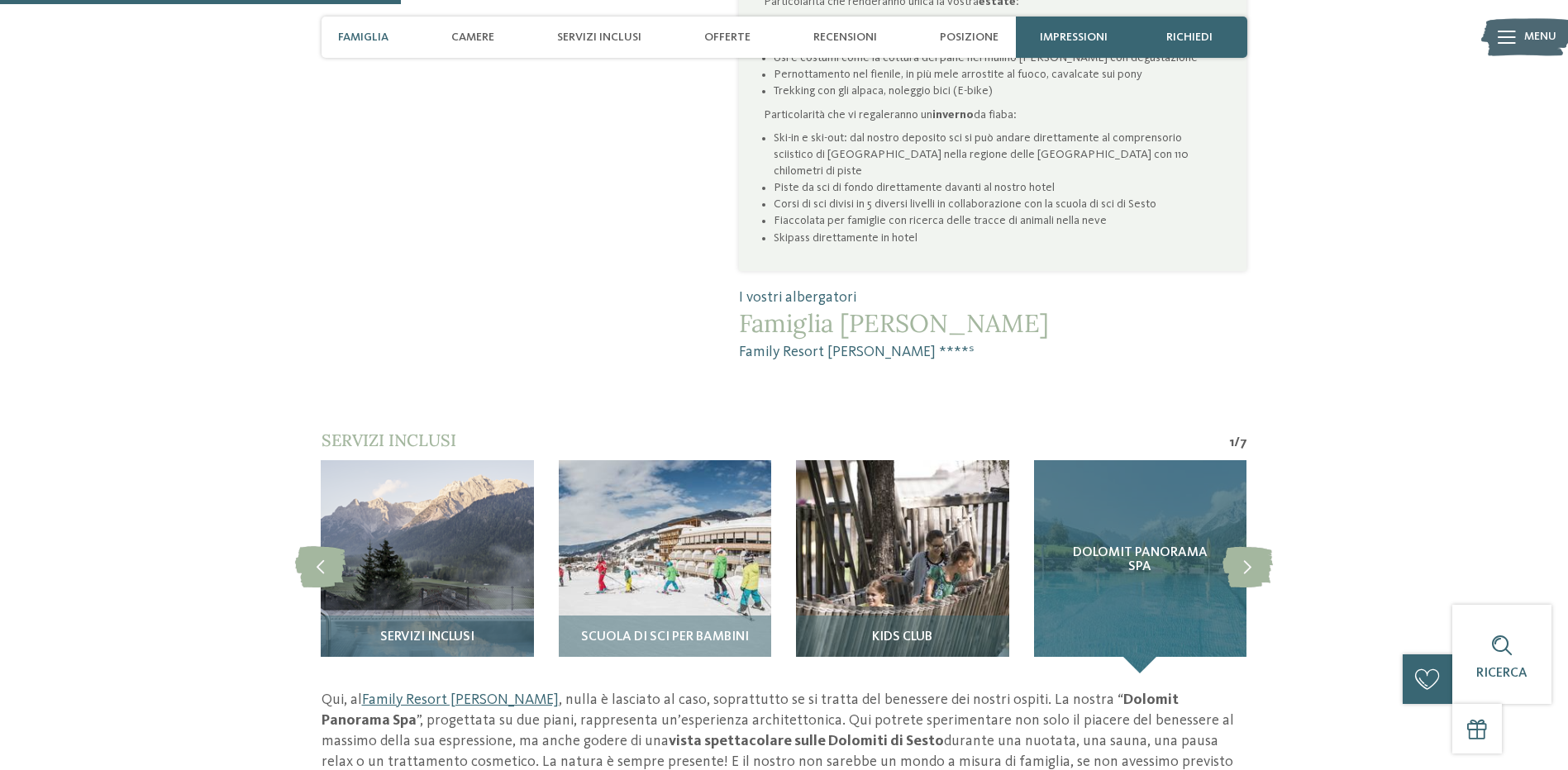
scroll to position [1323, 0]
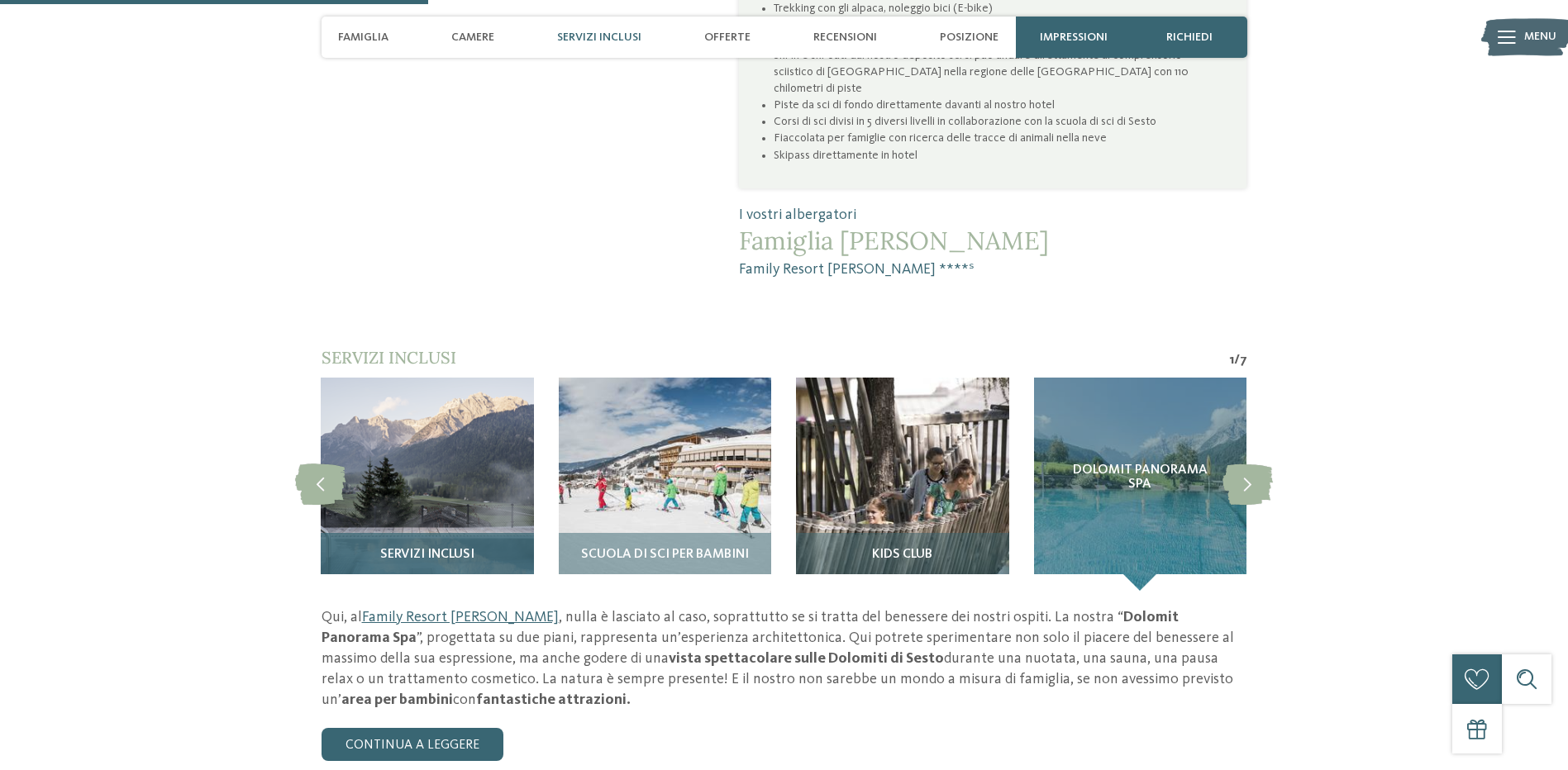
click at [412, 403] on img at bounding box center [427, 483] width 212 height 212
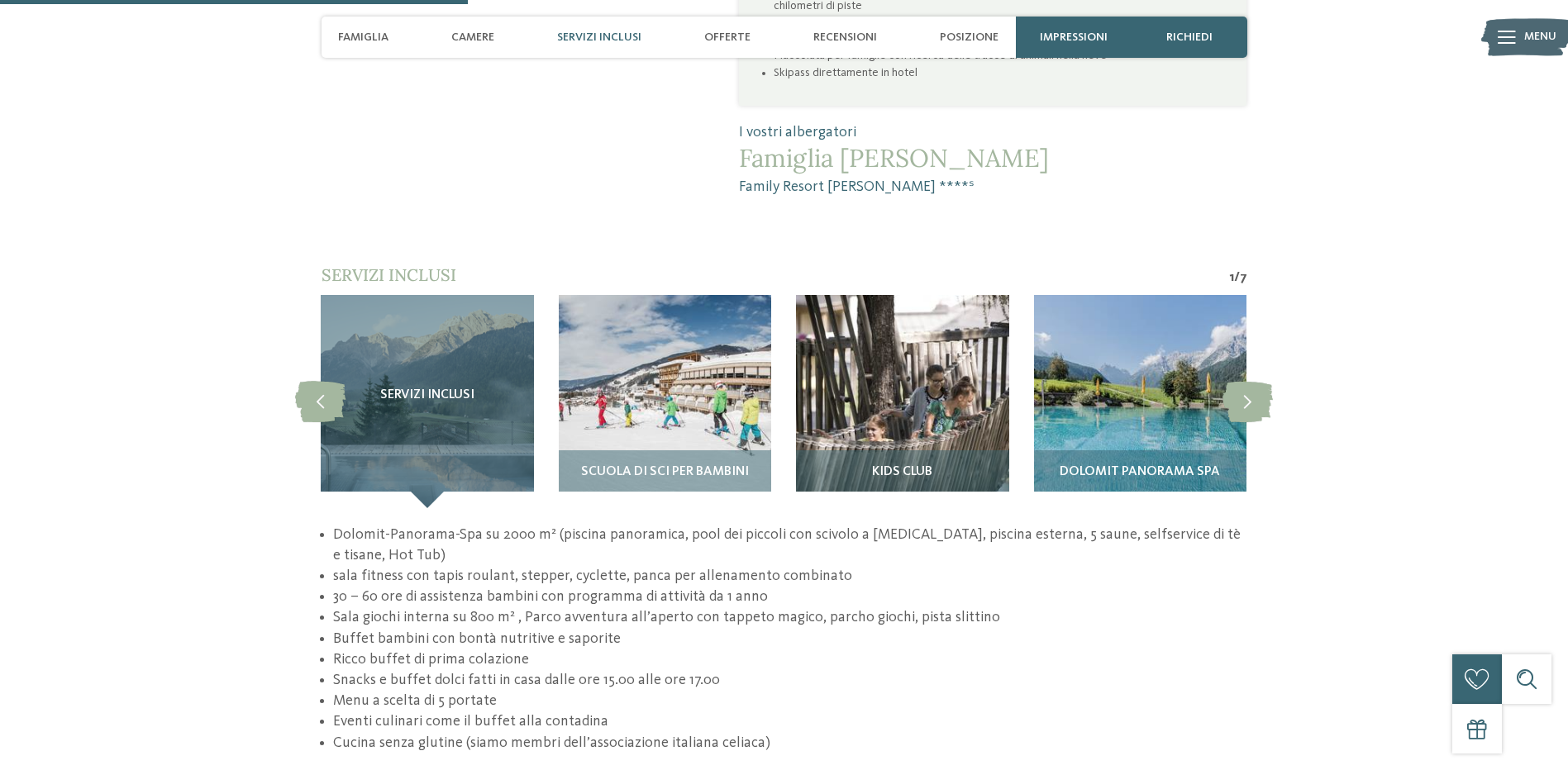
scroll to position [1488, 0]
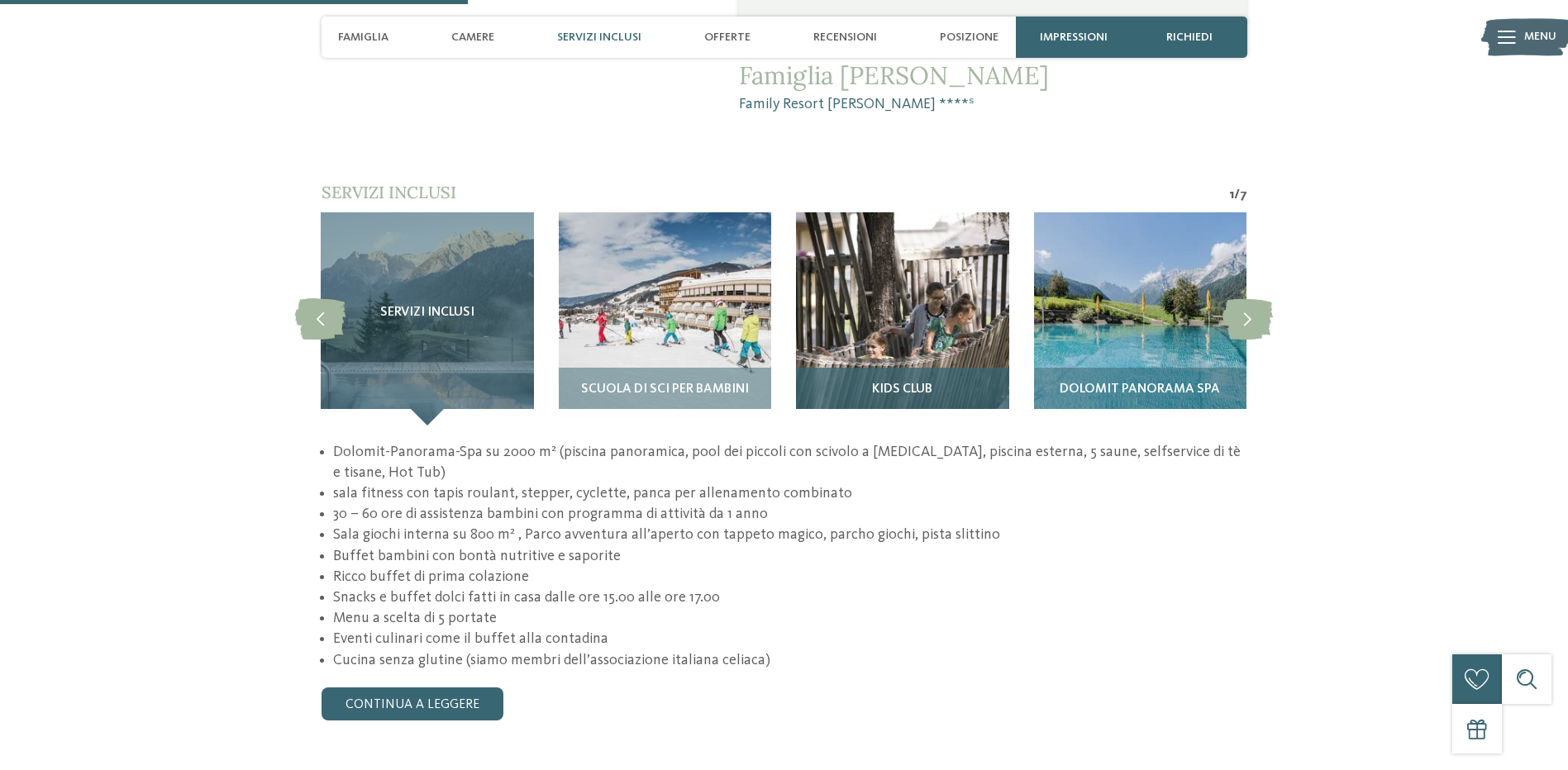
click at [926, 250] on img at bounding box center [902, 318] width 212 height 212
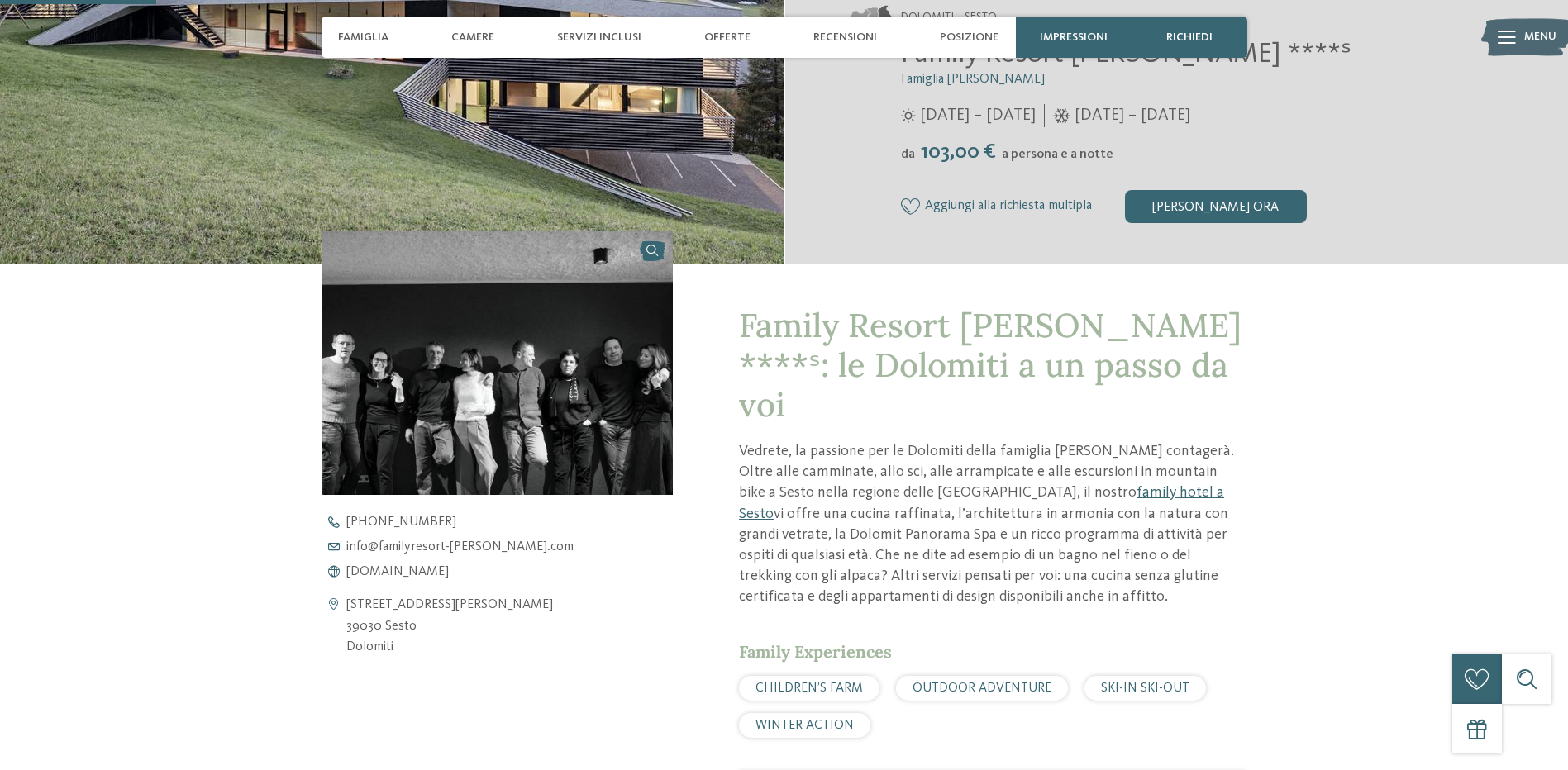
scroll to position [496, 0]
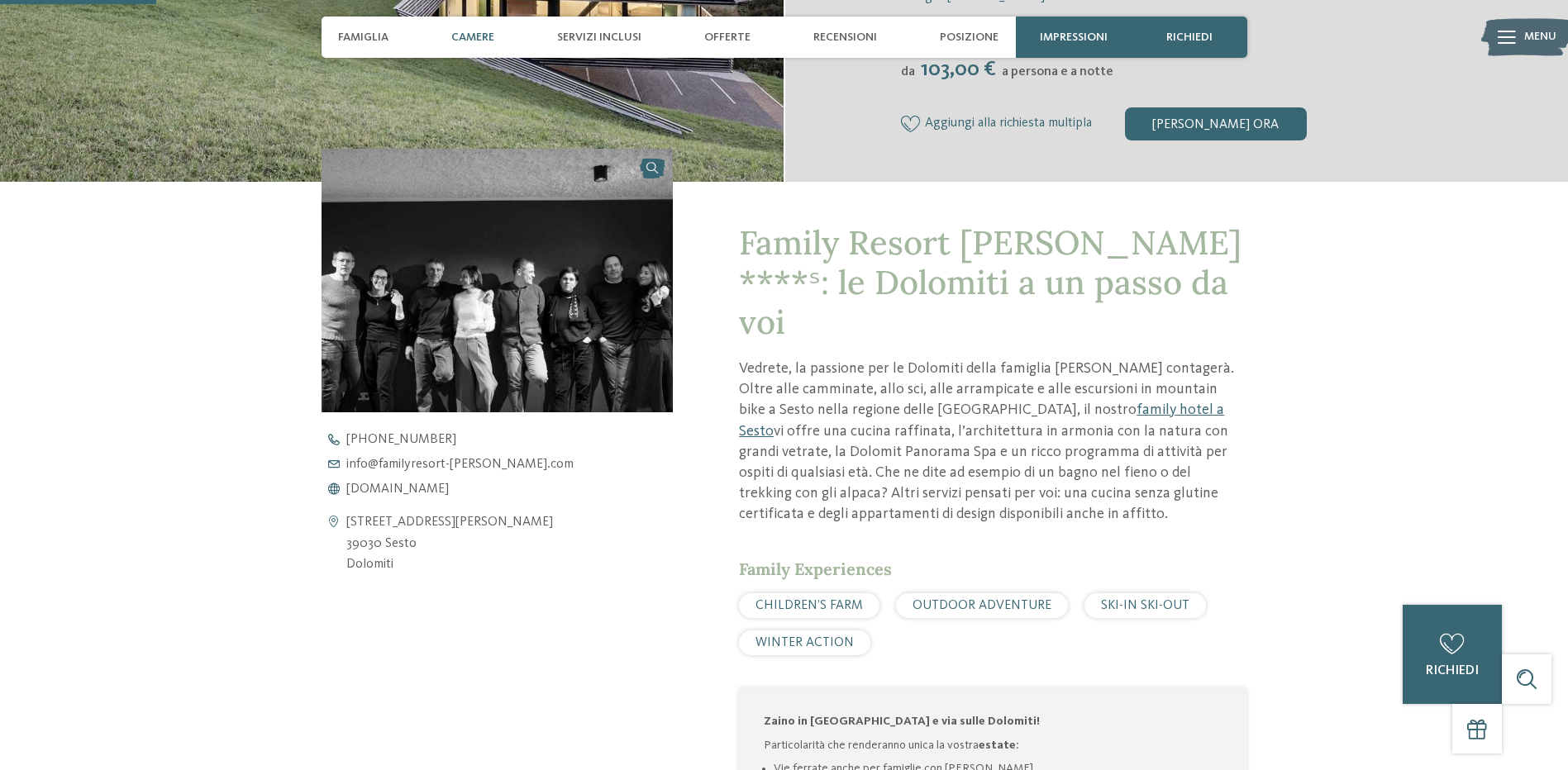
click at [487, 39] on span "Camere" at bounding box center [473, 38] width 43 height 14
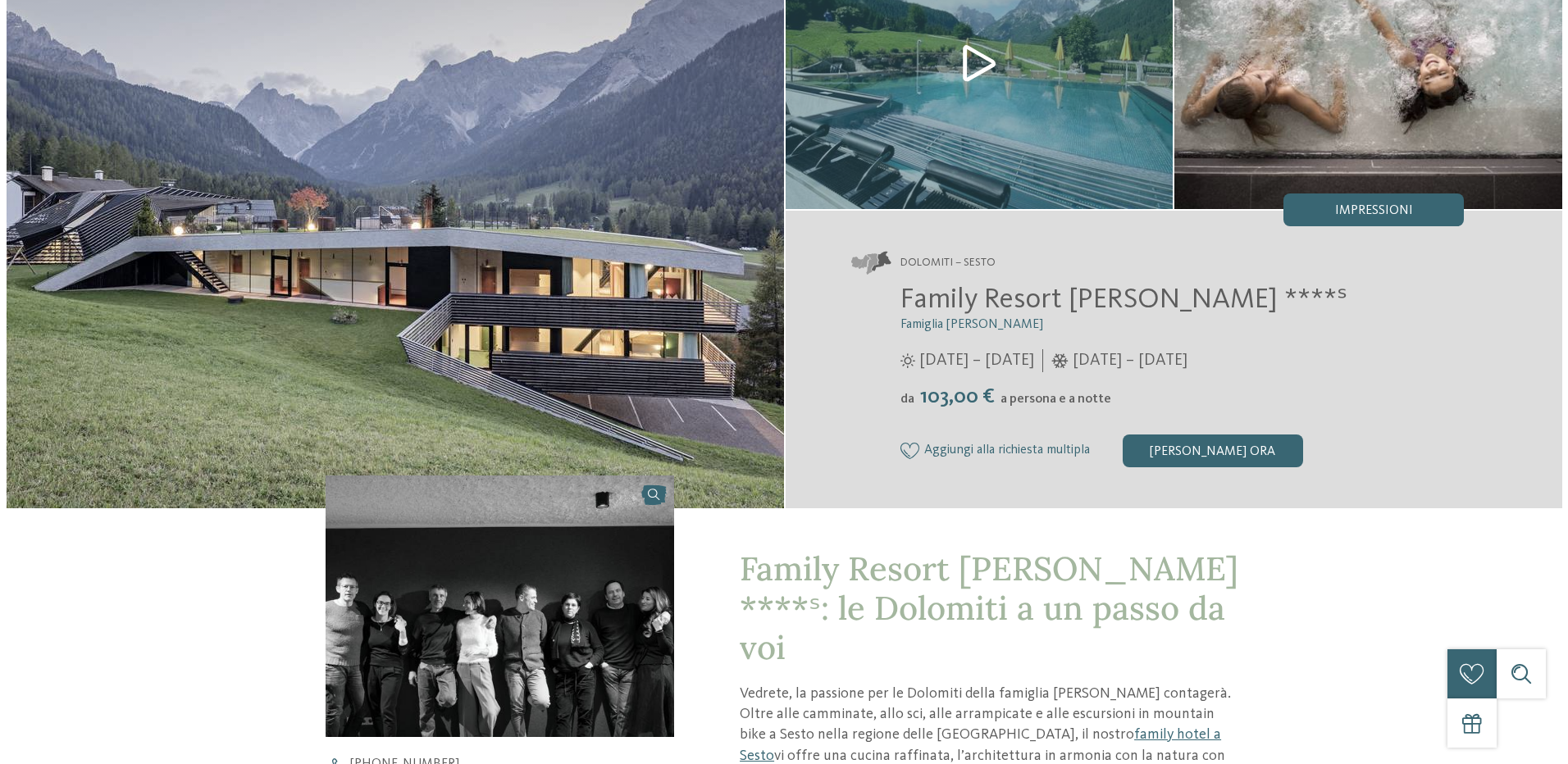
scroll to position [0, 0]
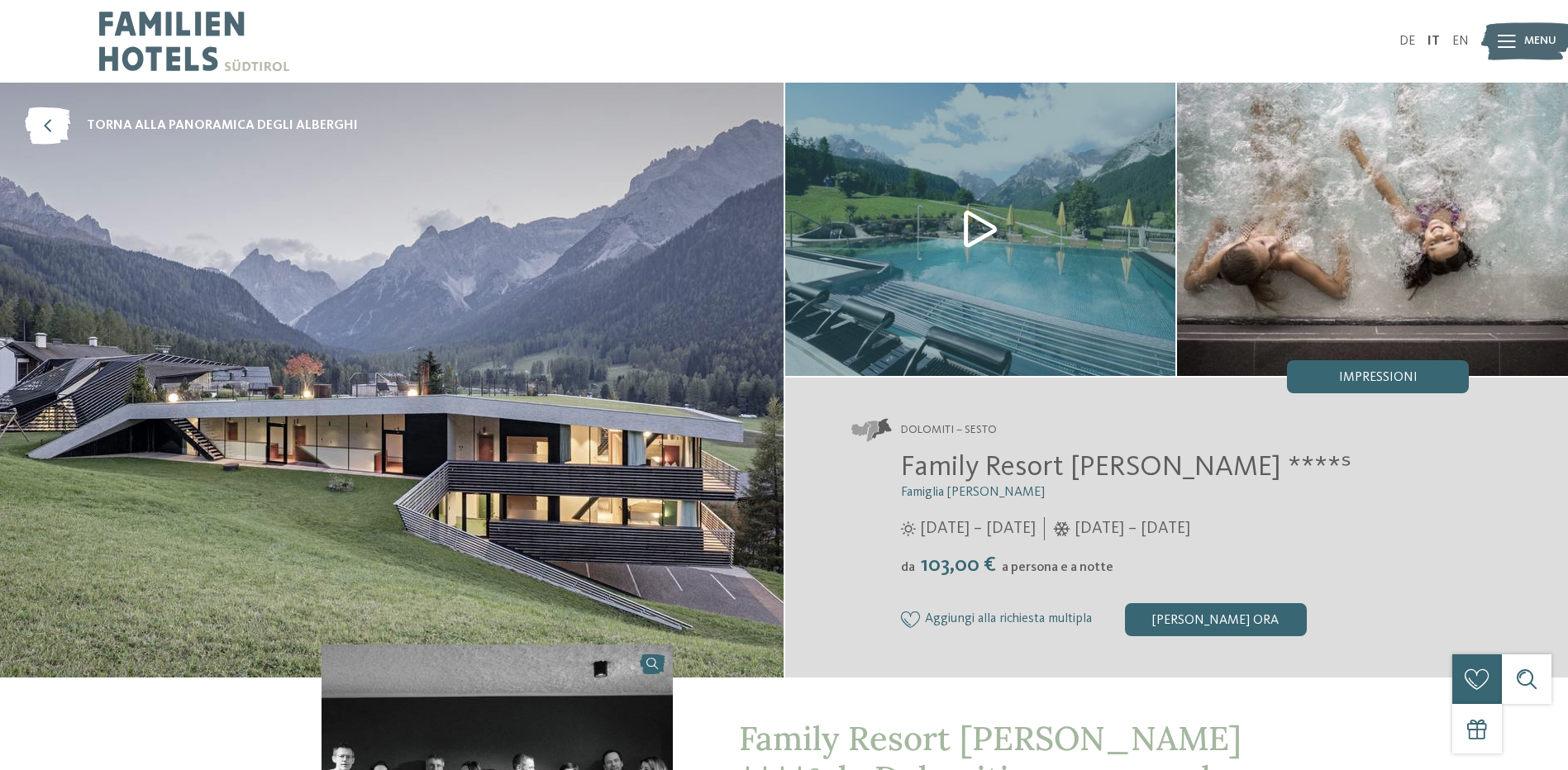
click at [969, 228] on img at bounding box center [980, 229] width 391 height 294
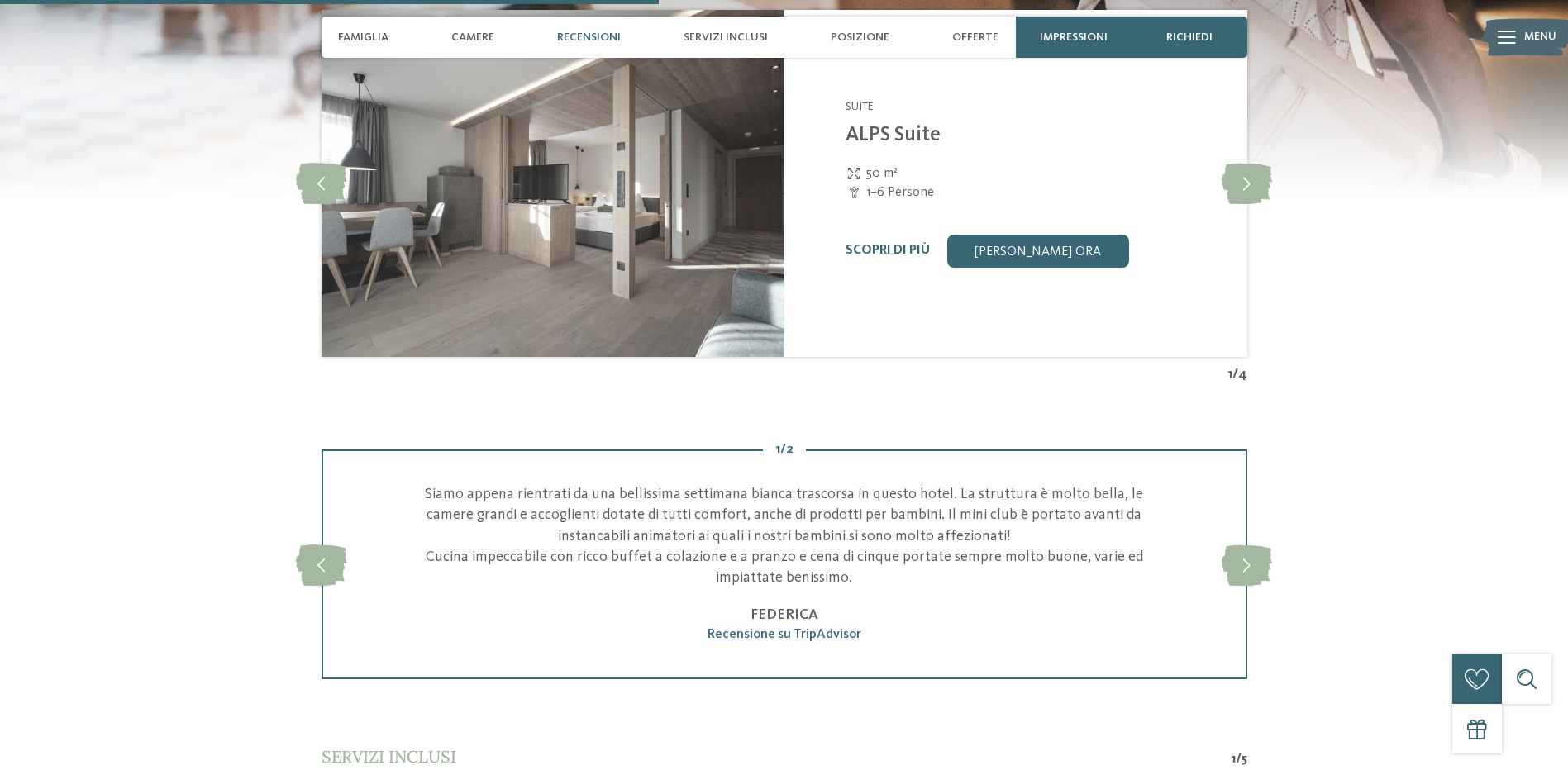
scroll to position [2562, 0]
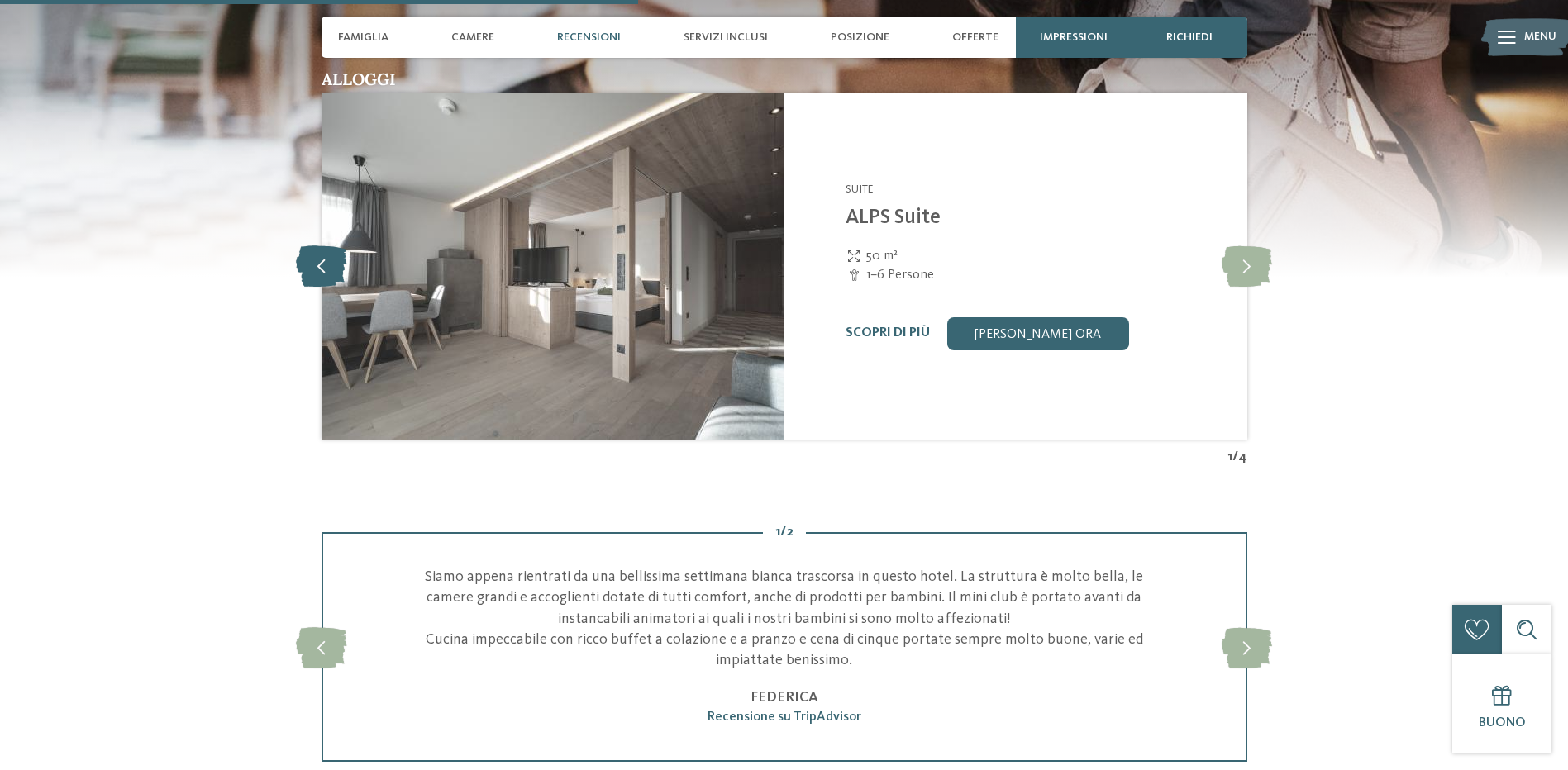
click at [305, 263] on icon at bounding box center [321, 266] width 50 height 41
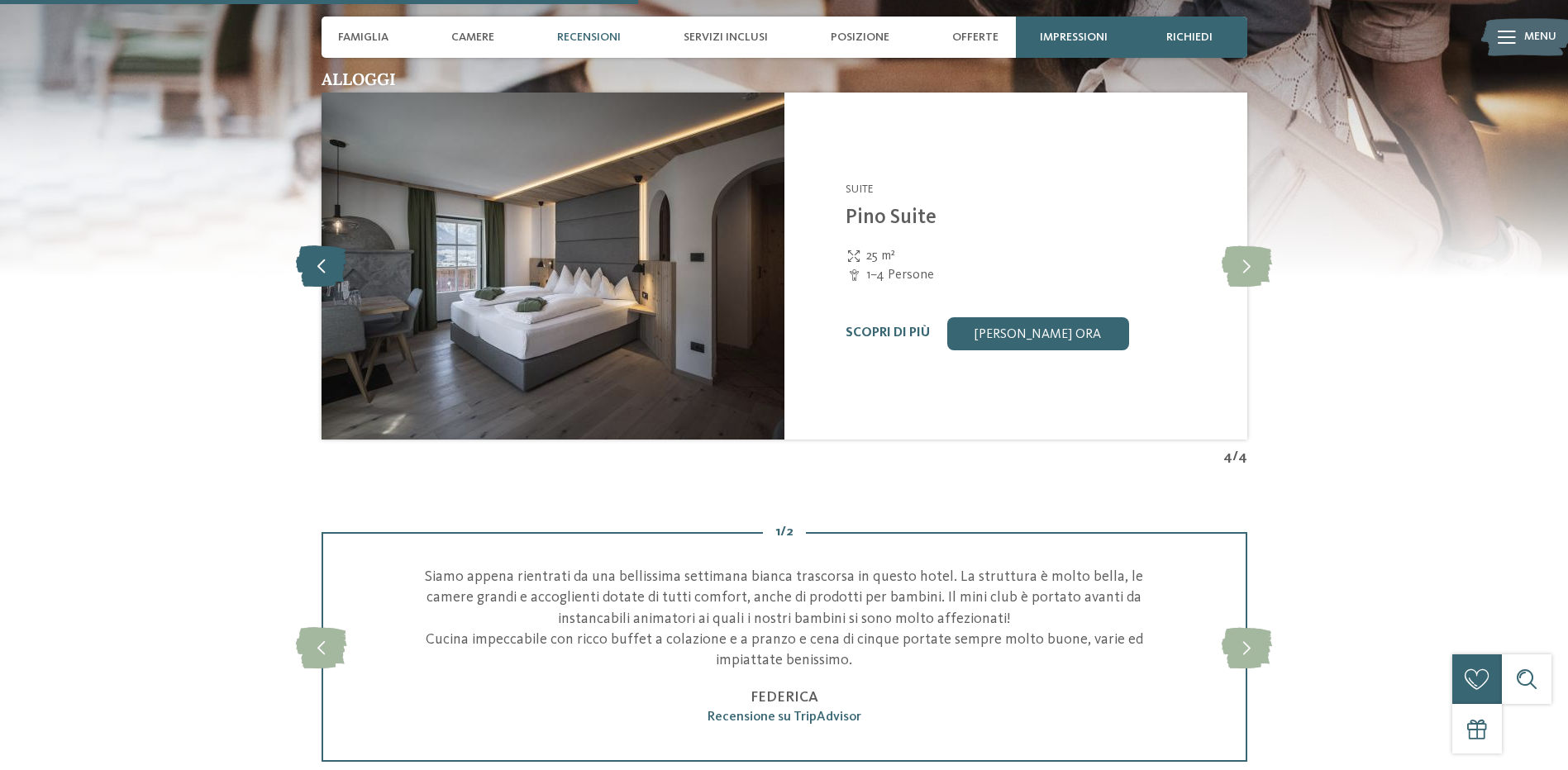
click at [305, 263] on icon at bounding box center [321, 266] width 50 height 41
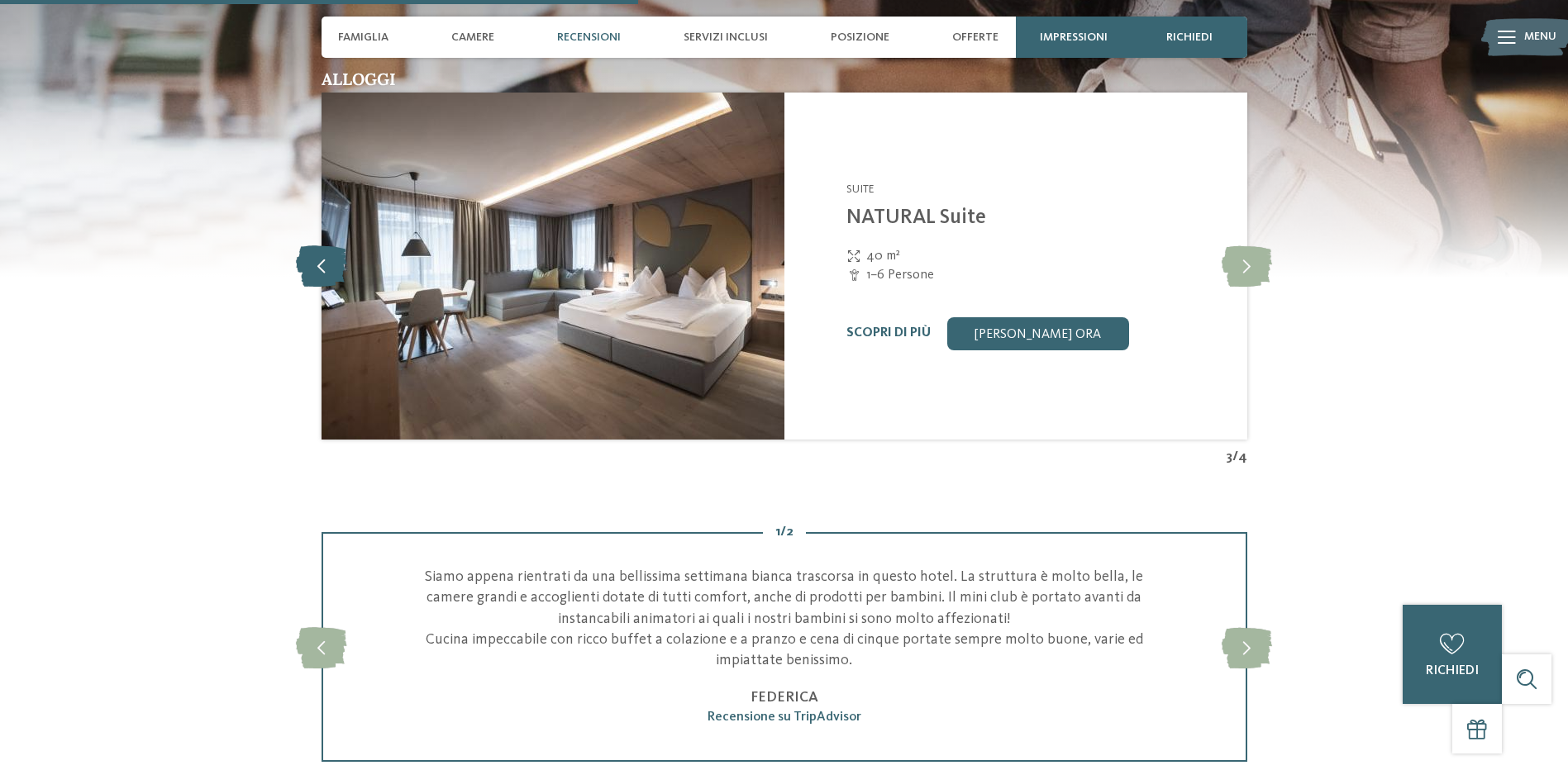
click at [305, 263] on icon at bounding box center [321, 266] width 50 height 41
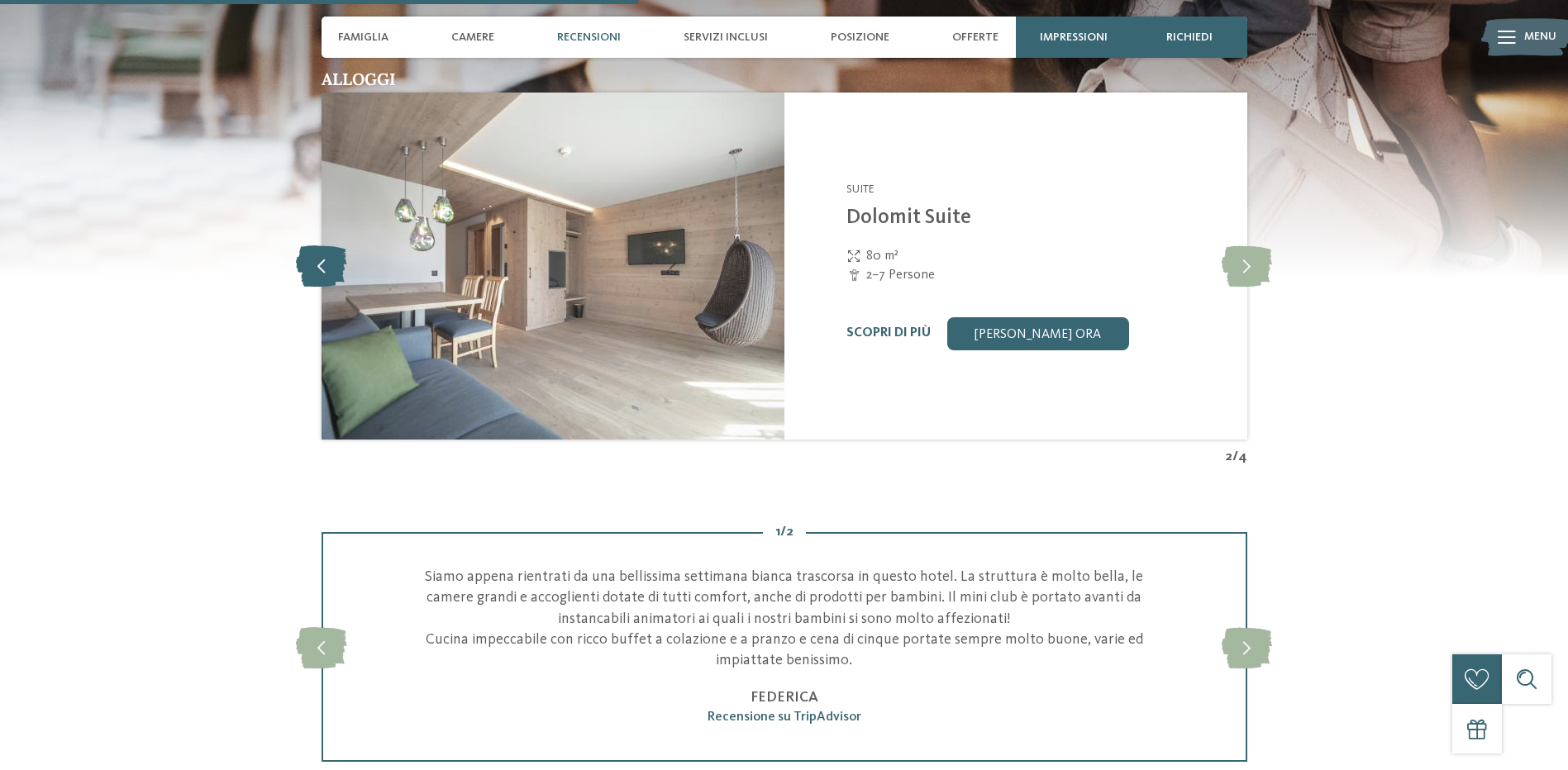
click at [305, 263] on icon at bounding box center [321, 266] width 50 height 41
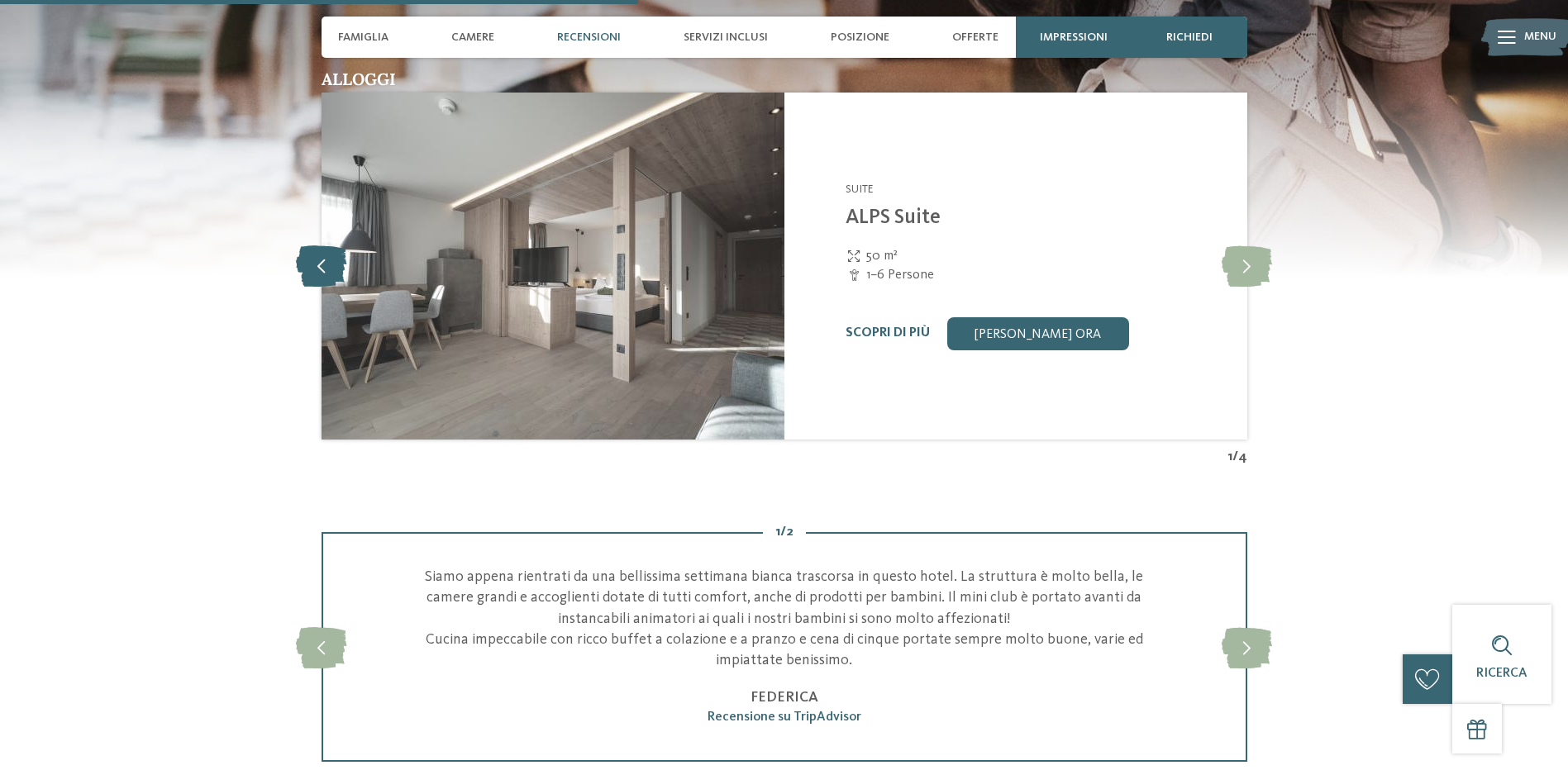
click at [305, 263] on icon at bounding box center [321, 266] width 50 height 41
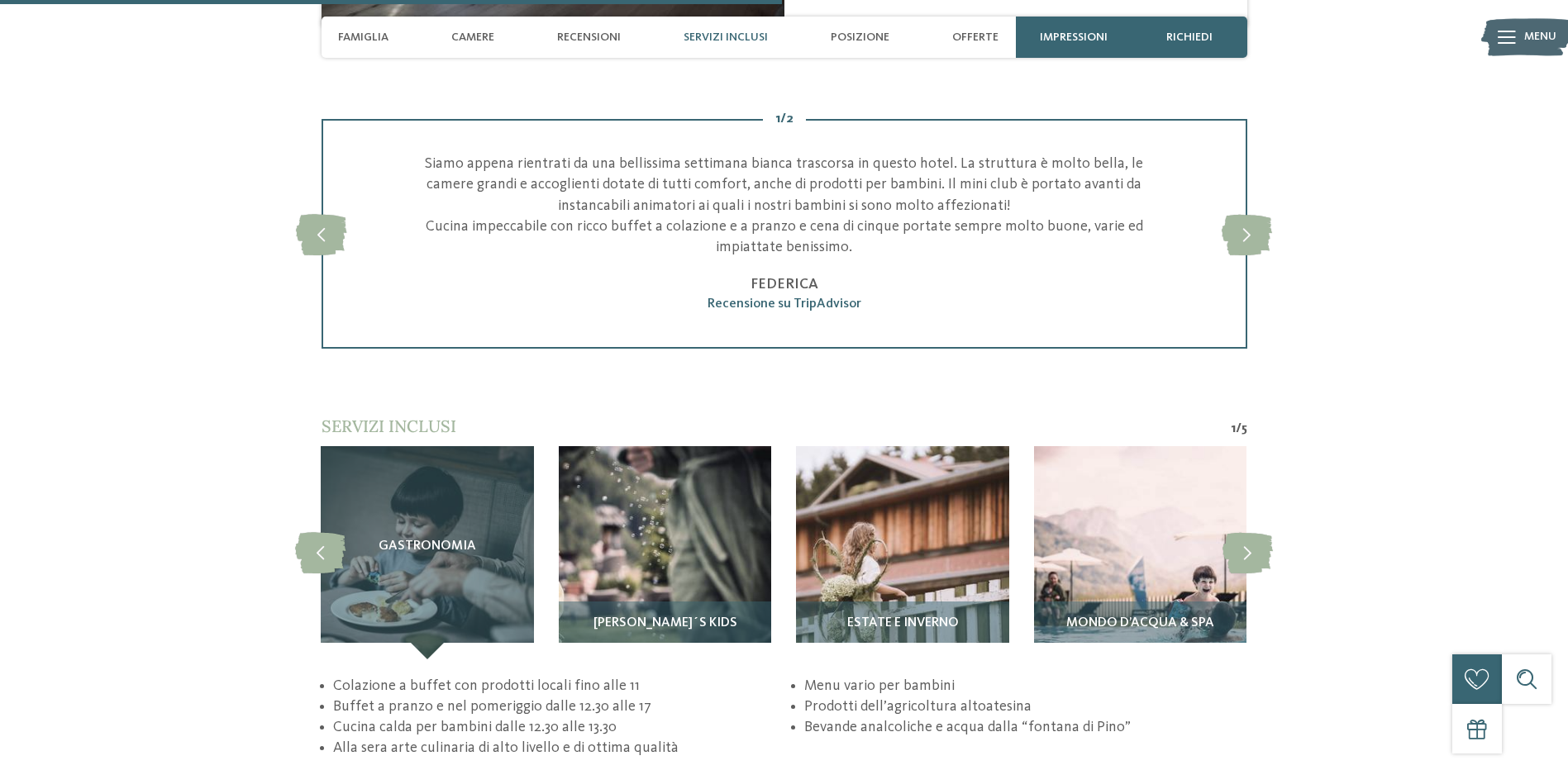
scroll to position [3141, 0]
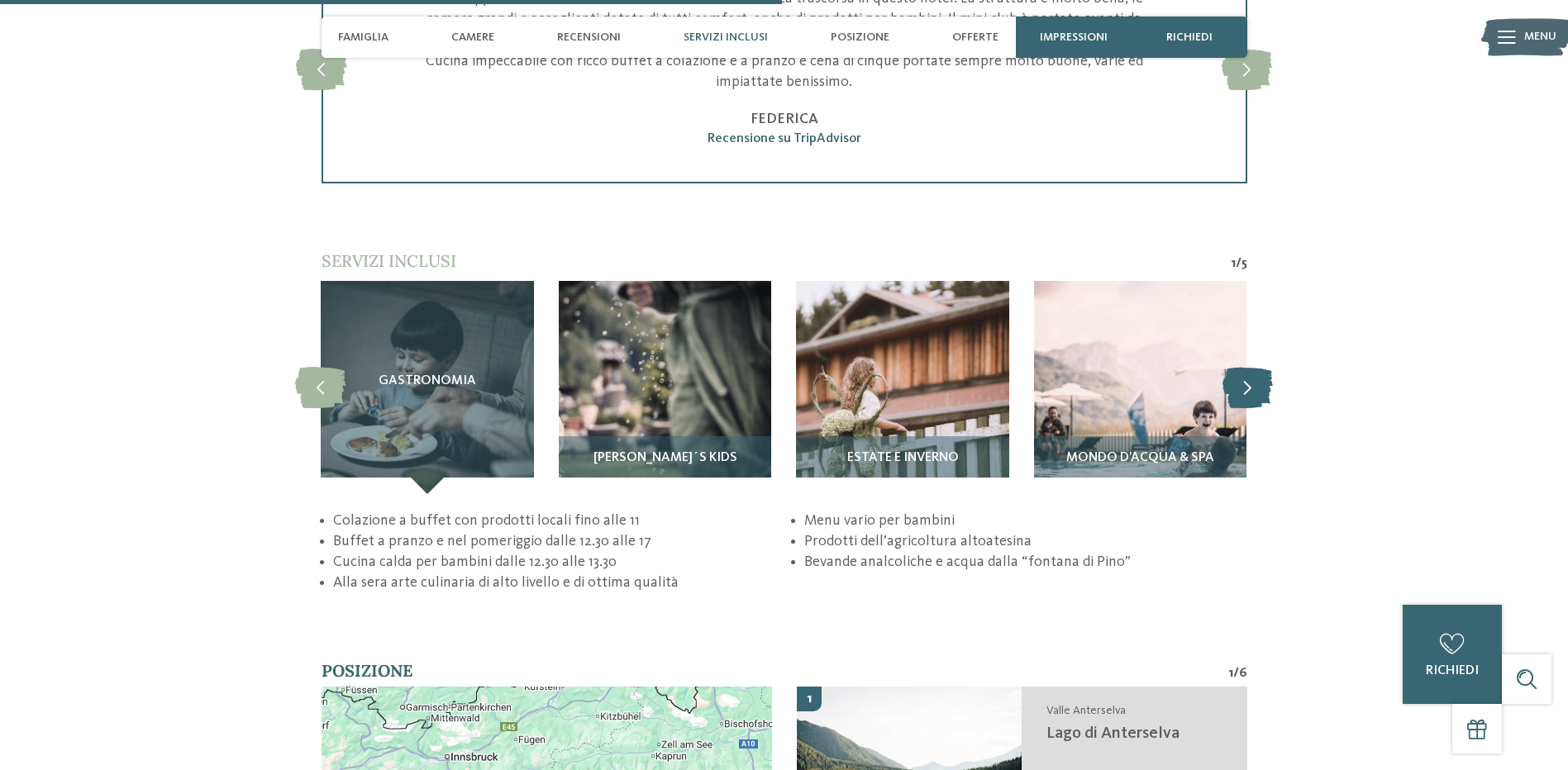
click at [1253, 379] on icon at bounding box center [1248, 387] width 50 height 41
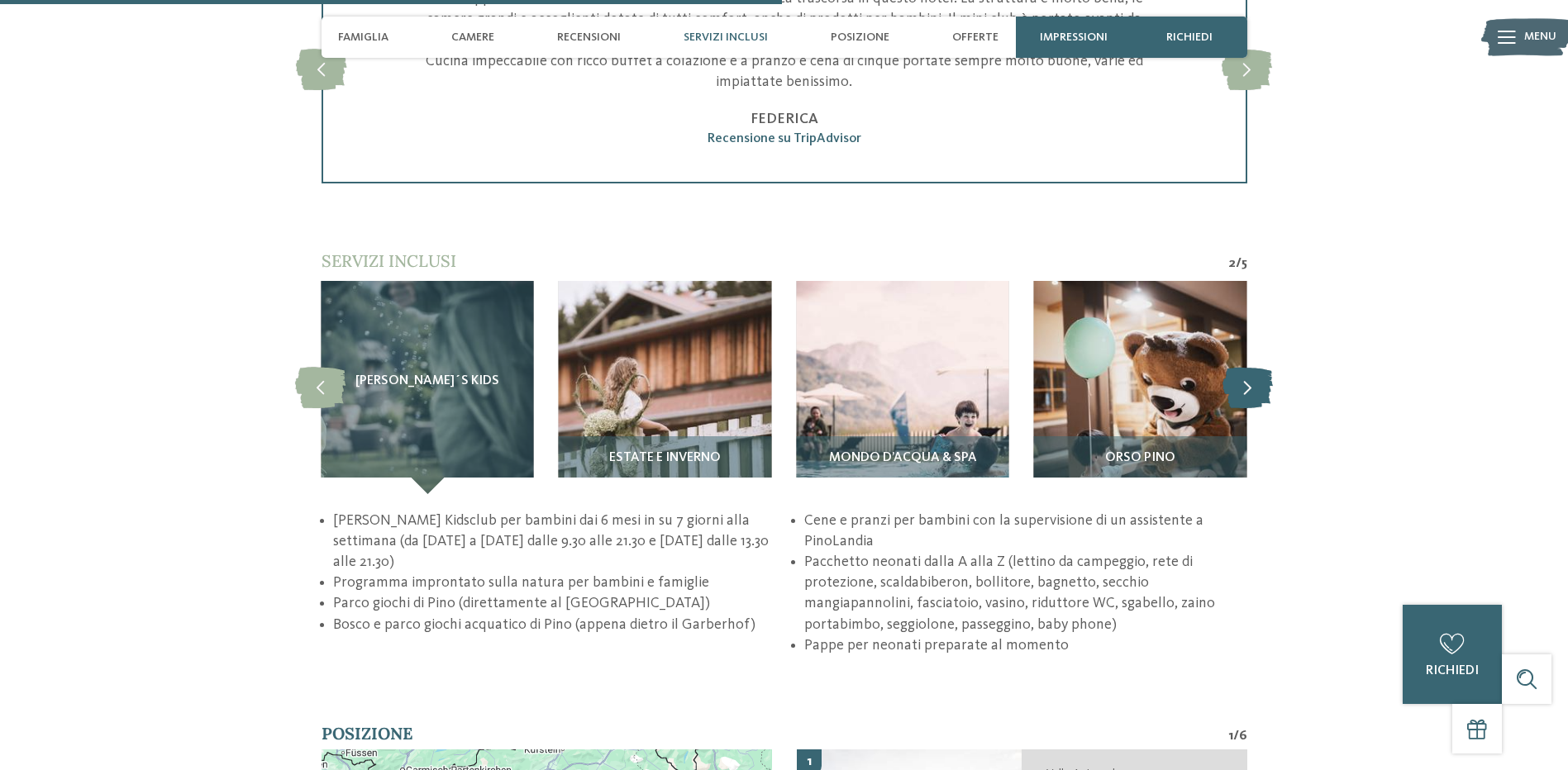
click at [1253, 379] on icon at bounding box center [1248, 387] width 50 height 41
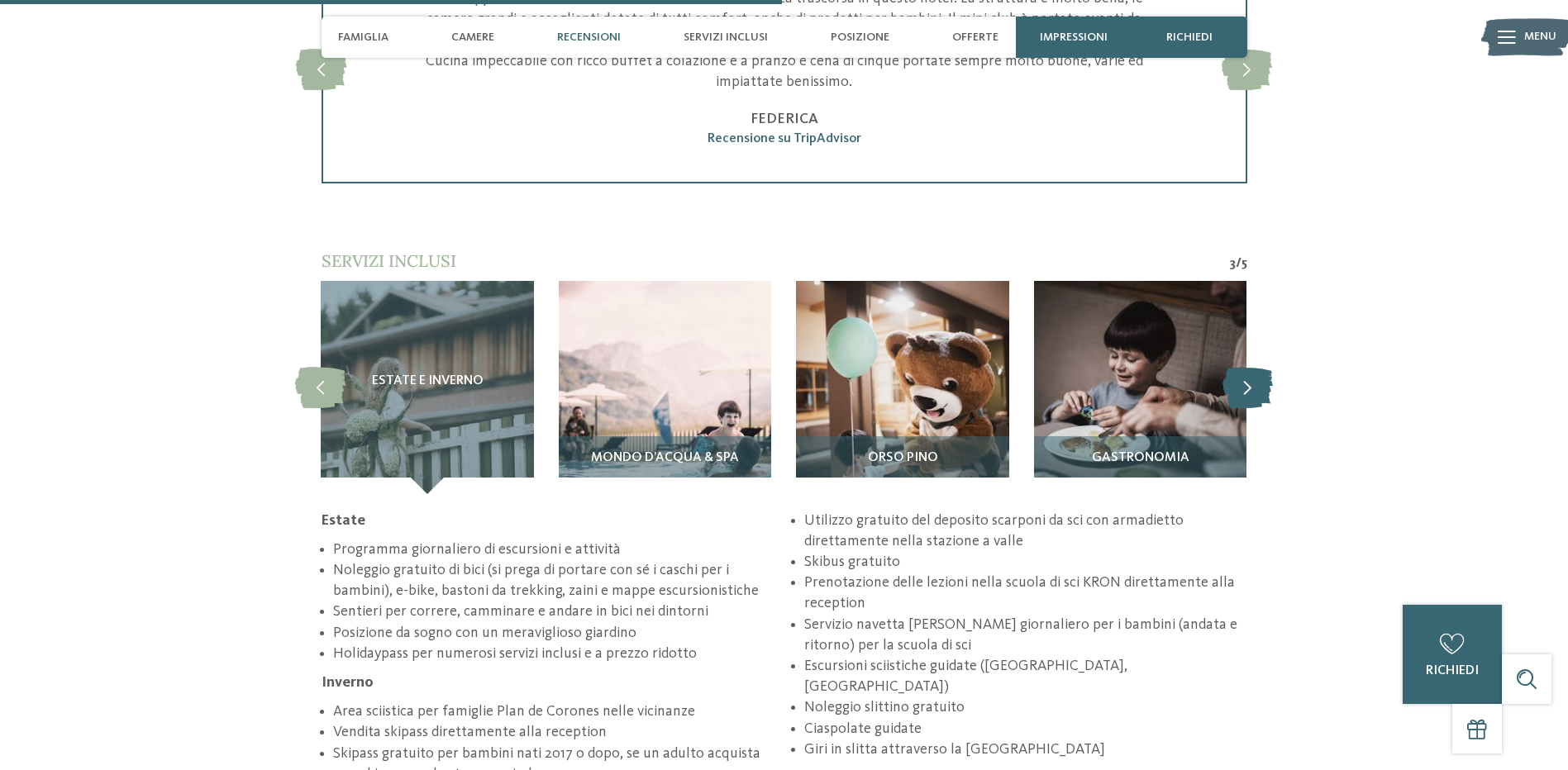
click at [1253, 379] on icon at bounding box center [1248, 387] width 50 height 41
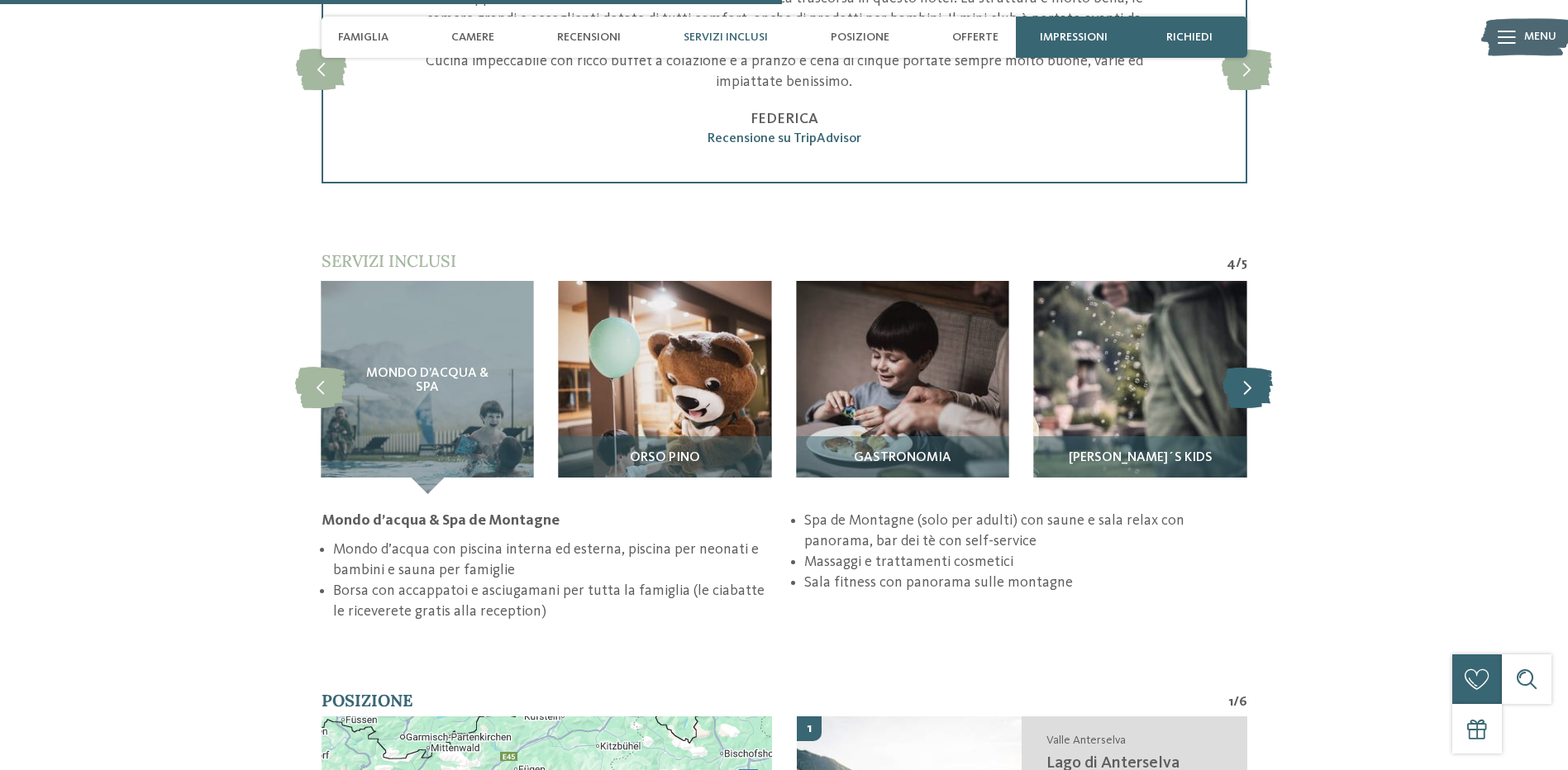
click at [1253, 379] on icon at bounding box center [1248, 387] width 50 height 41
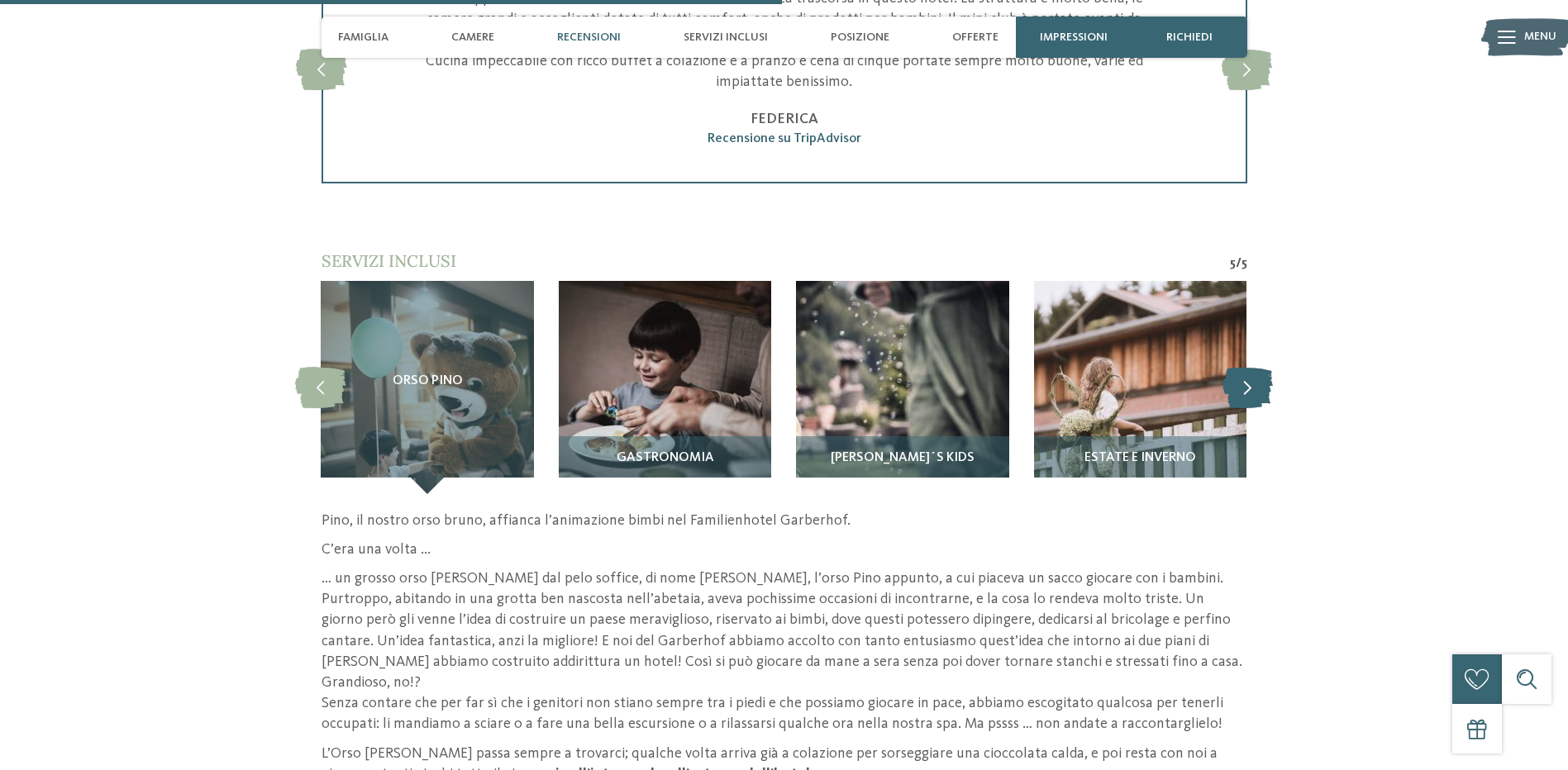
click at [1253, 379] on icon at bounding box center [1248, 387] width 50 height 41
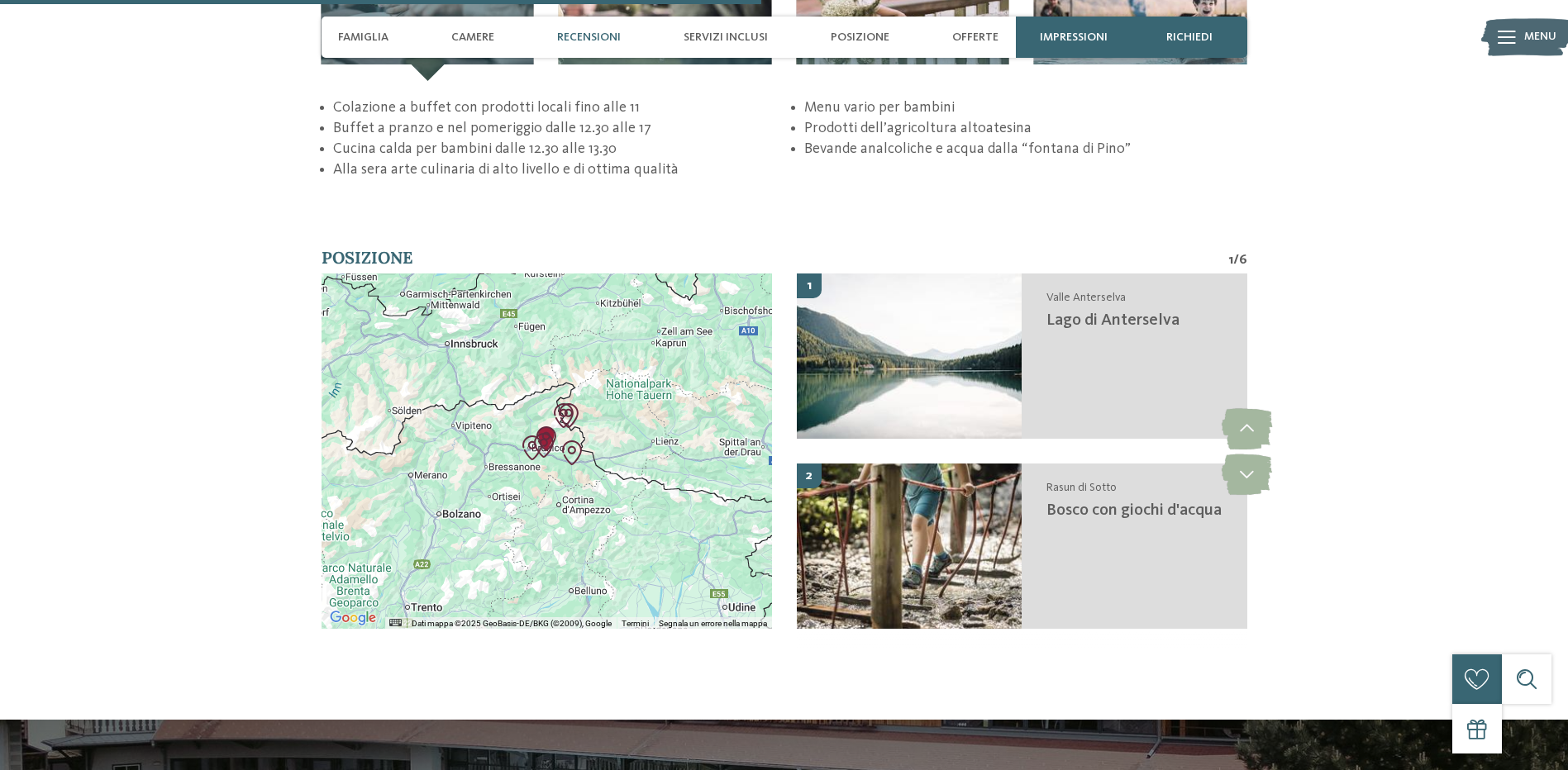
scroll to position [3058, 0]
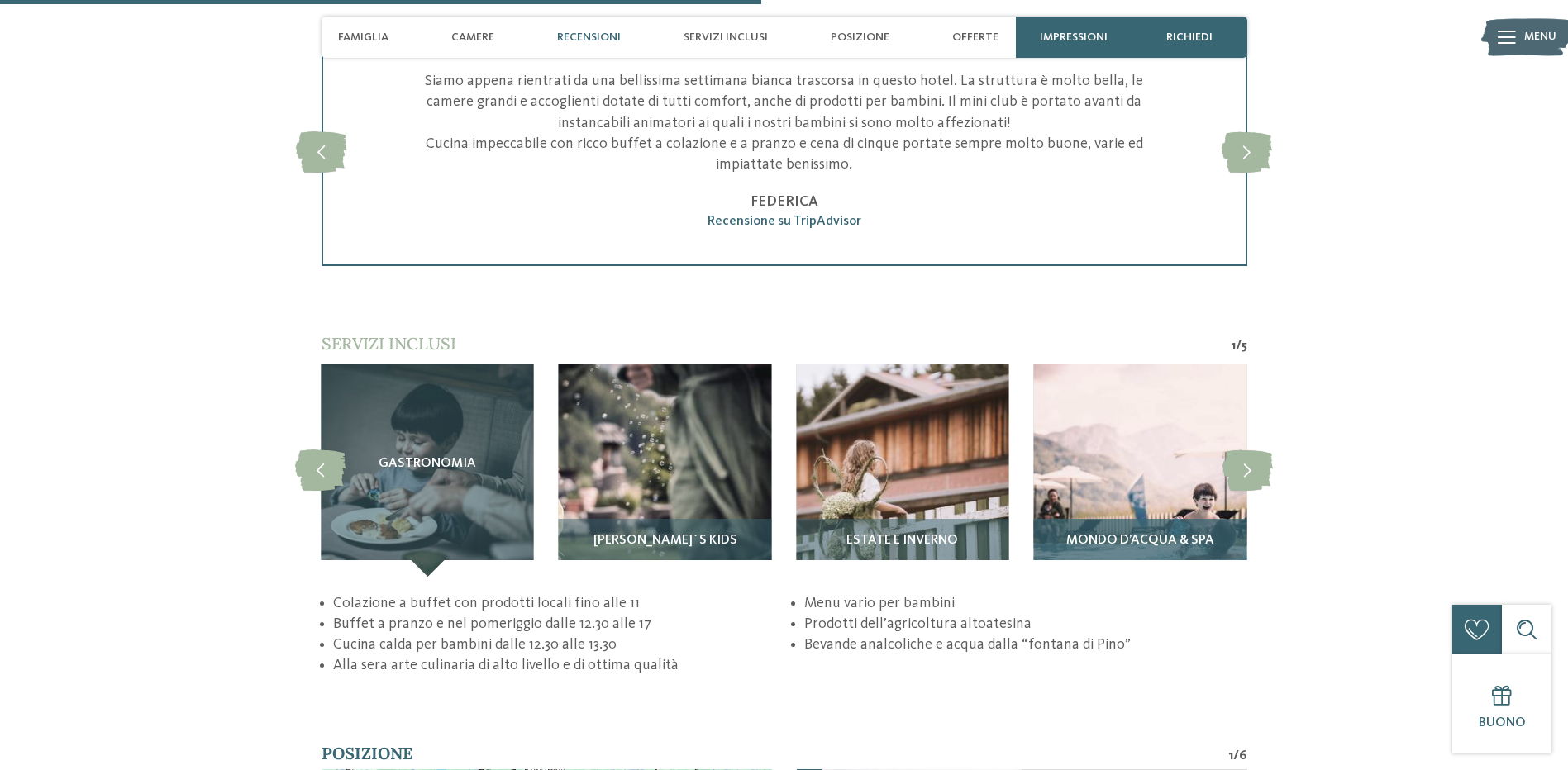
click at [1136, 535] on span "Mondo d’acqua & Spa" at bounding box center [1140, 541] width 148 height 15
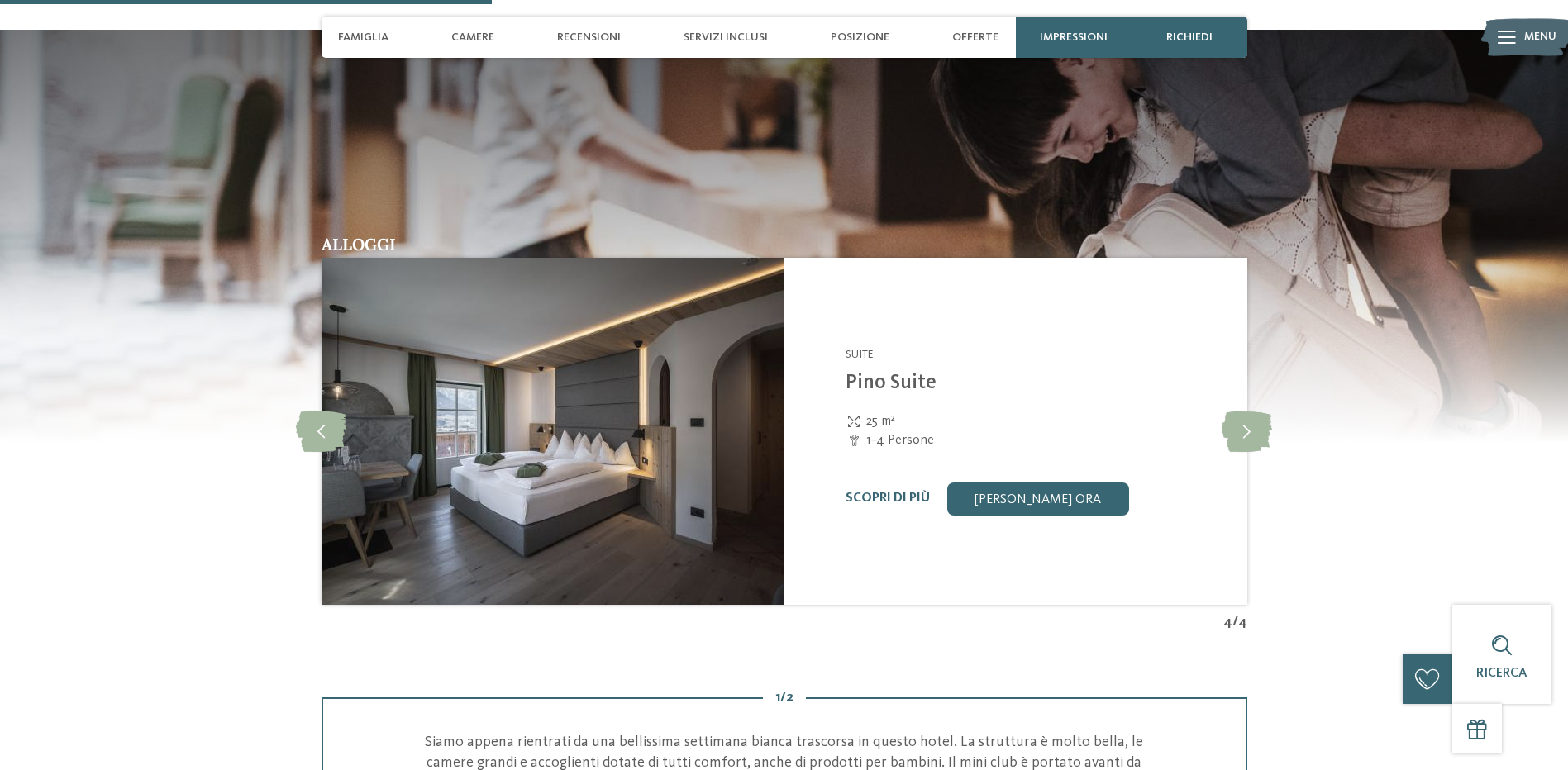
scroll to position [1984, 0]
